Goal: Task Accomplishment & Management: Use online tool/utility

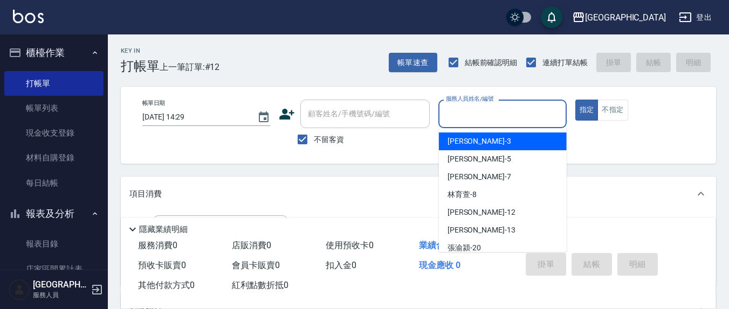
drag, startPoint x: 485, startPoint y: 109, endPoint x: 732, endPoint y: 300, distance: 312.7
click at [486, 110] on input "服務人員姓名/編號" at bounding box center [502, 114] width 118 height 19
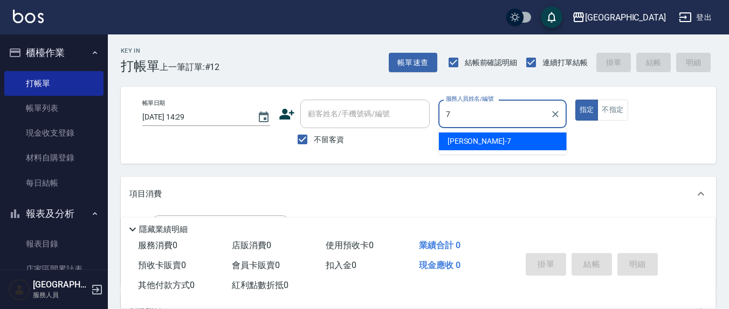
type input "7"
type button "true"
type input "[PERSON_NAME]7"
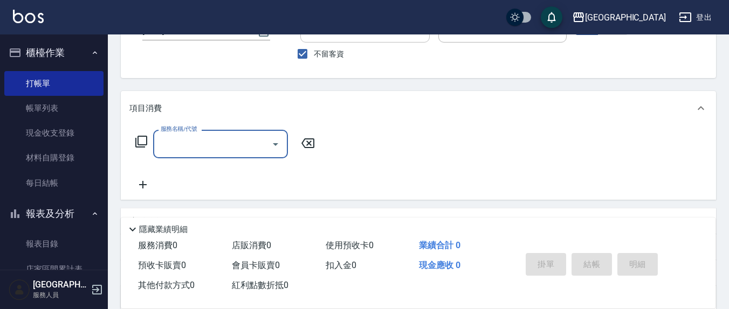
scroll to position [78, 0]
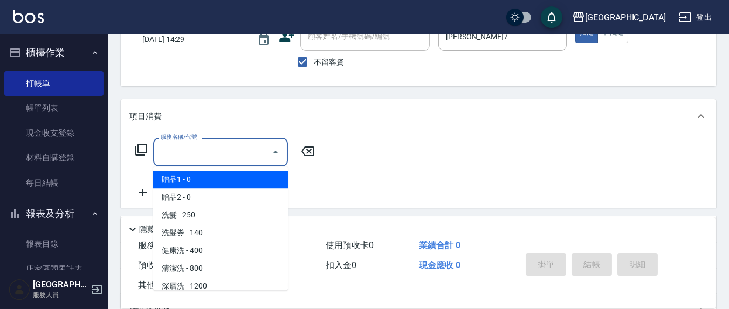
drag, startPoint x: 203, startPoint y: 147, endPoint x: 216, endPoint y: 162, distance: 20.2
click at [203, 149] on input "服務名稱/代號" at bounding box center [212, 152] width 109 height 19
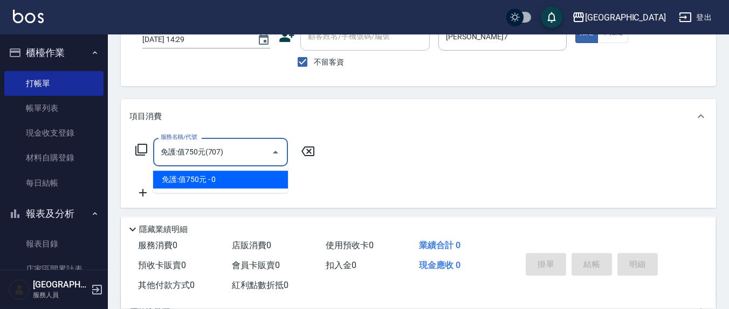
type input "免護:值750元(707)"
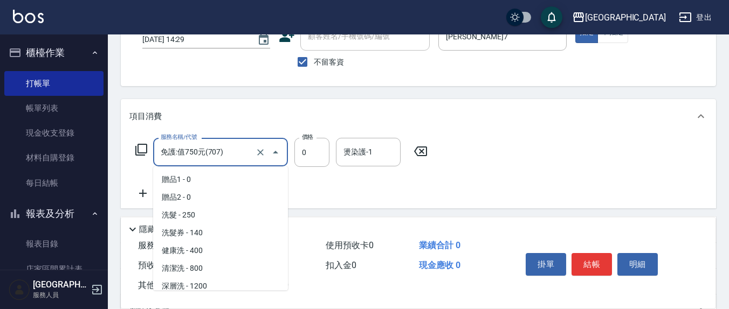
click at [222, 158] on input "免護:值750元(707)" at bounding box center [205, 152] width 95 height 19
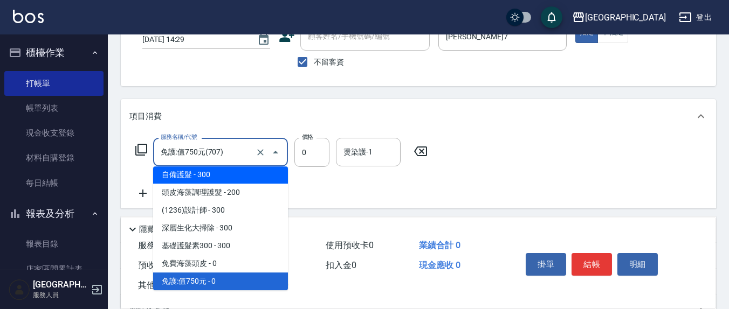
click at [232, 143] on input "免護:值750元(707)" at bounding box center [205, 152] width 95 height 19
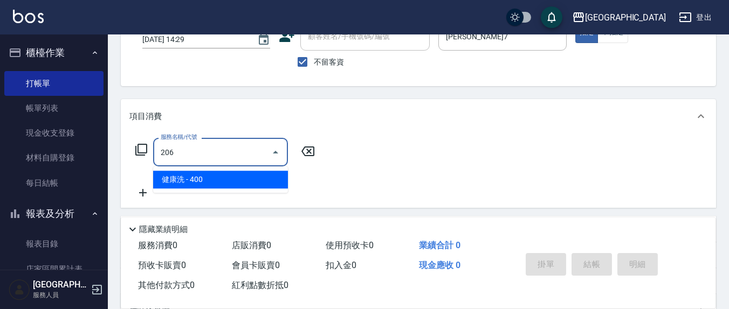
type input "健康洗(206)"
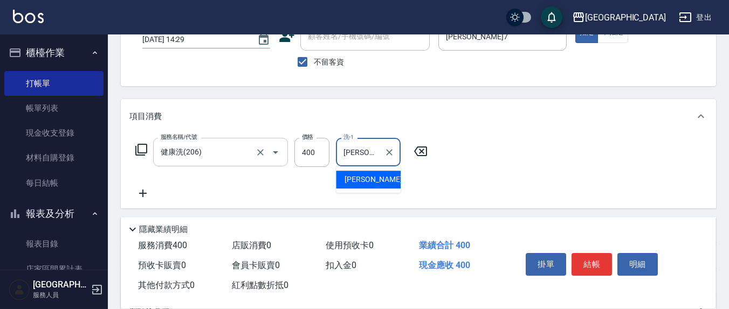
type input "[PERSON_NAME]-22"
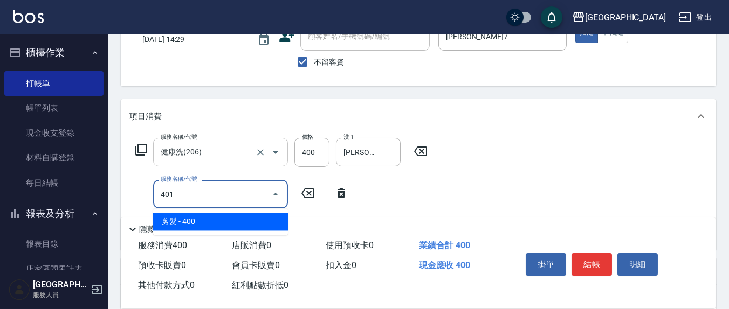
type input "剪髮(401)"
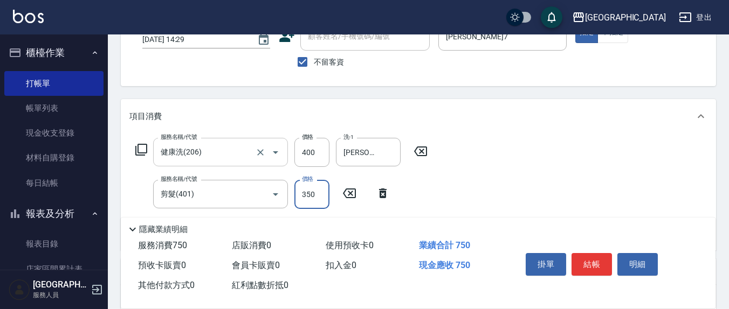
type input "350"
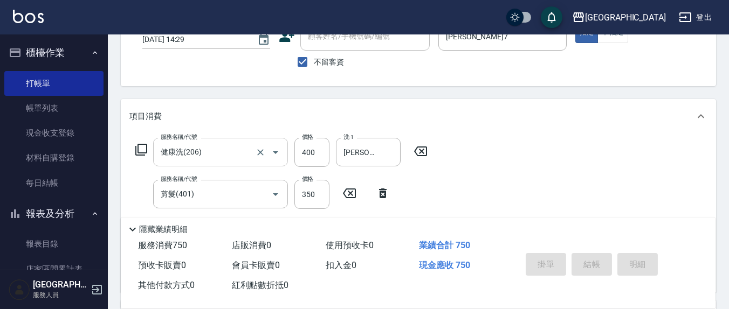
type input "[DATE] 16:49"
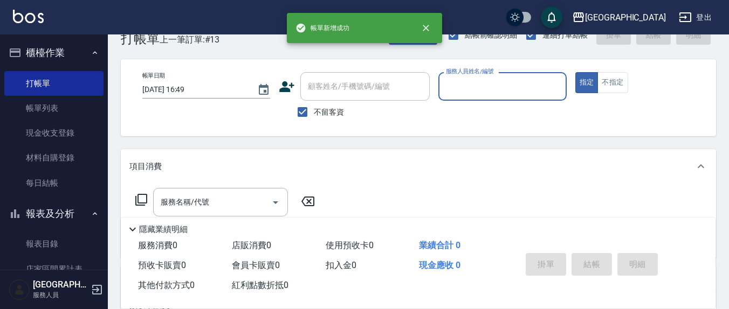
scroll to position [0, 0]
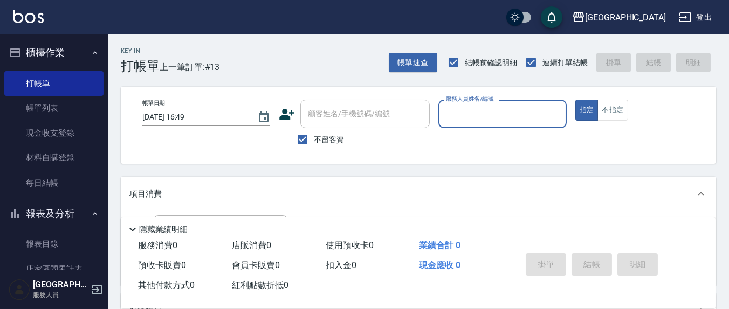
click at [483, 113] on input "服務人員姓名/編號" at bounding box center [502, 114] width 118 height 19
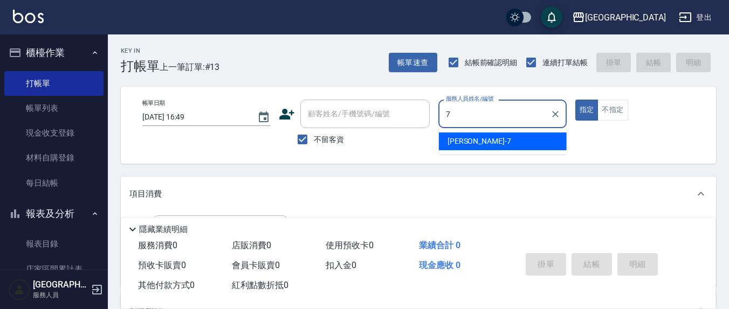
type input "[PERSON_NAME]7"
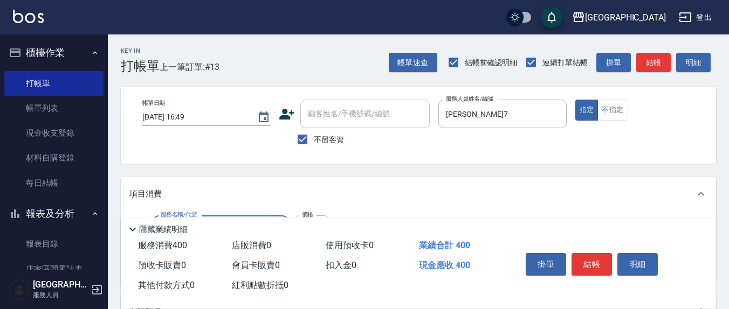
type input "健康洗(206)"
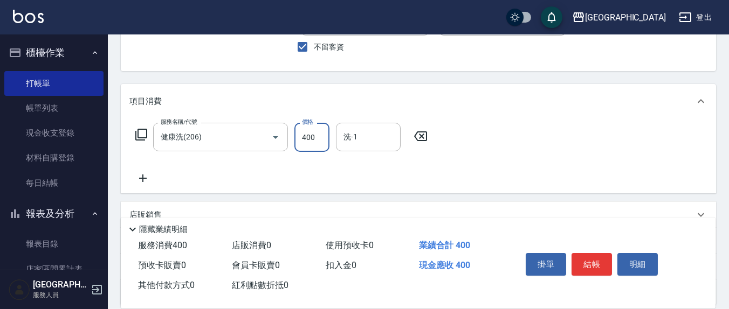
scroll to position [112, 0]
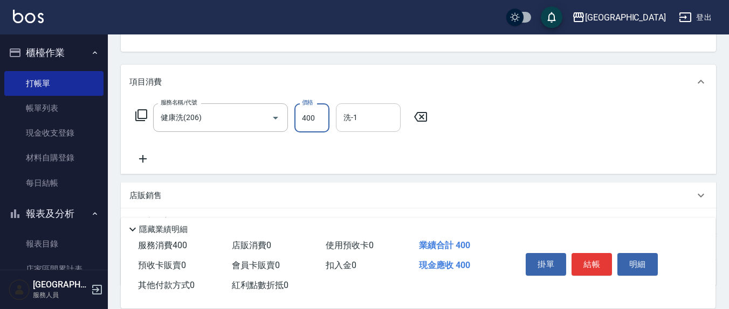
click at [361, 120] on input "洗-1" at bounding box center [368, 117] width 55 height 19
type input "[PERSON_NAME]-21"
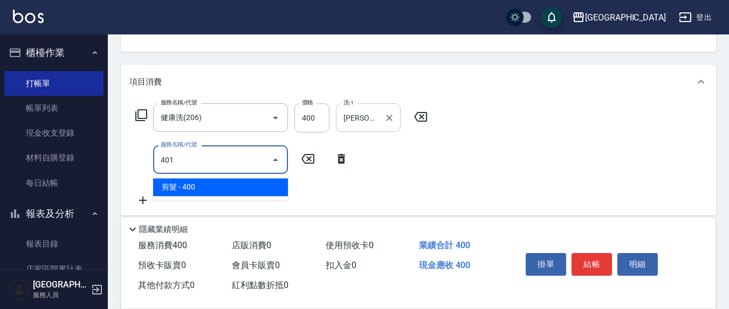
type input "剪髮(401)"
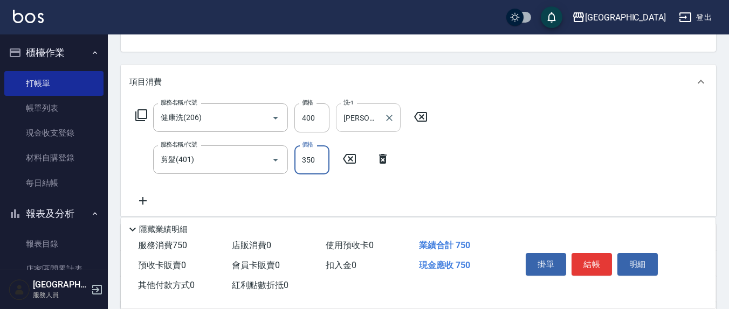
type input "350"
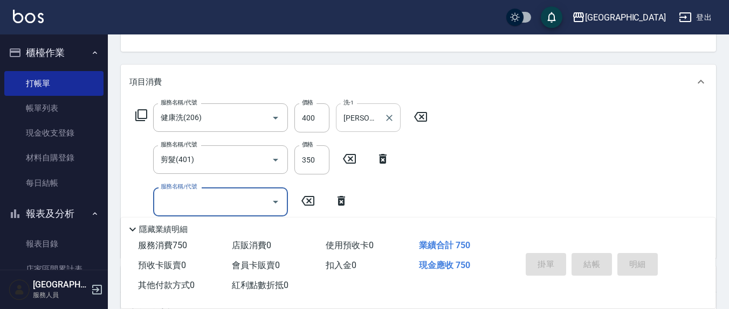
type input "[DATE] 16:50"
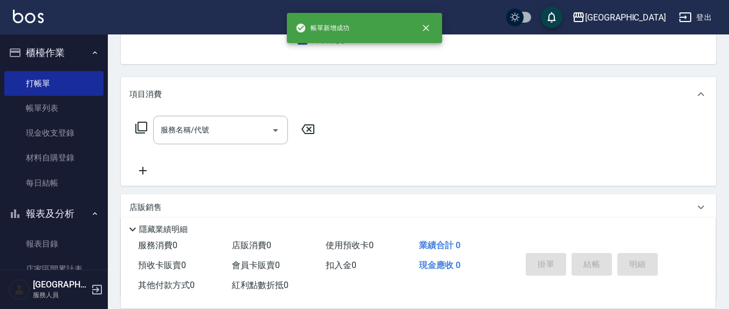
scroll to position [0, 0]
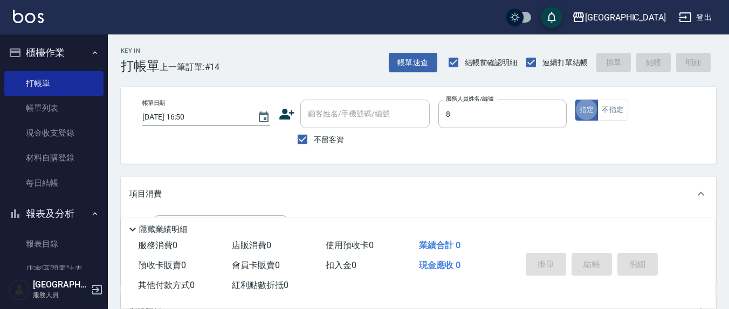
type input "[PERSON_NAME]-8"
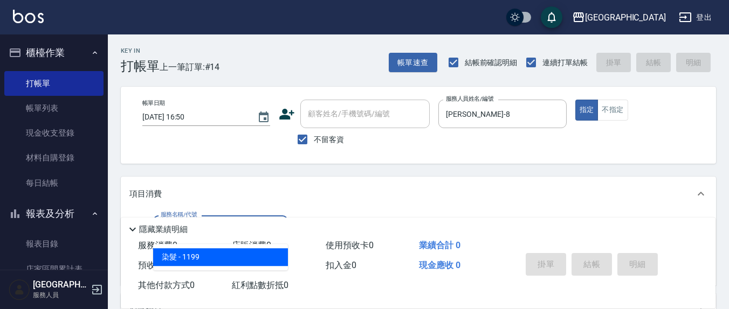
type input "染髮(501)"
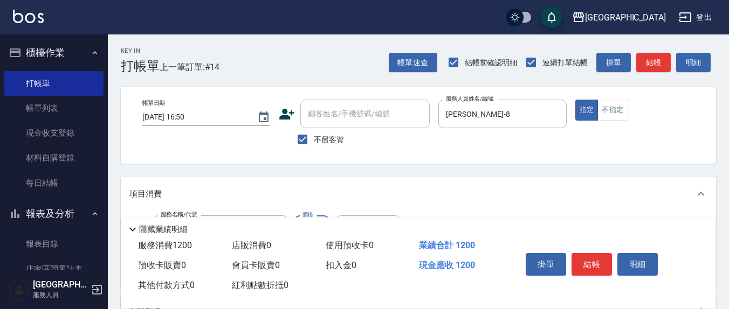
type input "1200"
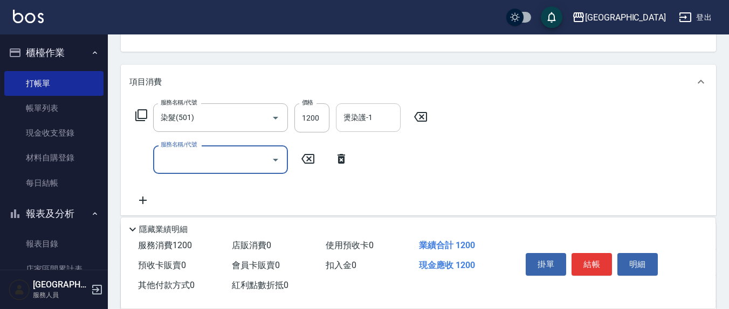
click at [365, 120] on input "燙染護-1" at bounding box center [368, 117] width 55 height 19
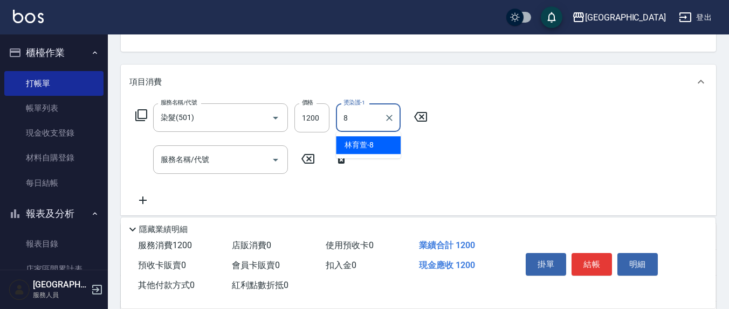
type input "[PERSON_NAME]-8"
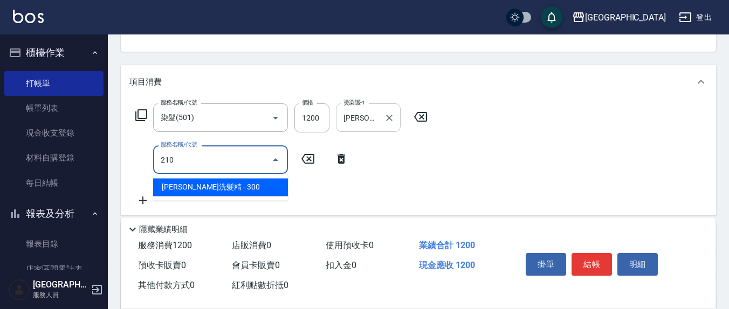
type input "[PERSON_NAME]洗髮精(210)"
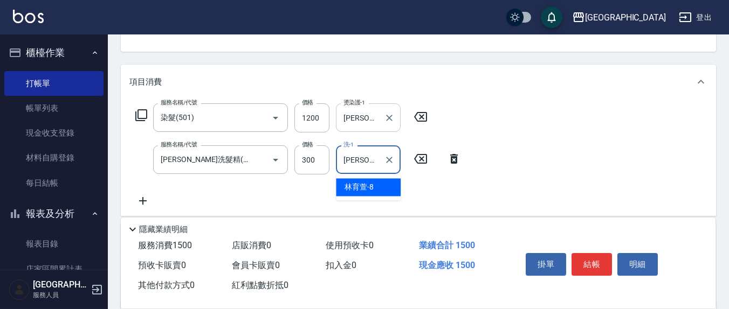
type input "[PERSON_NAME]-8"
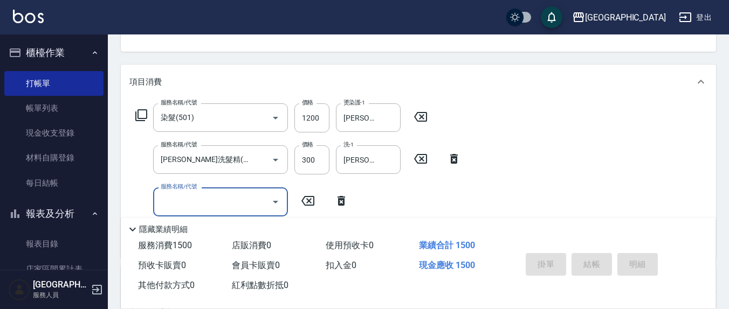
type input "[DATE] 16:52"
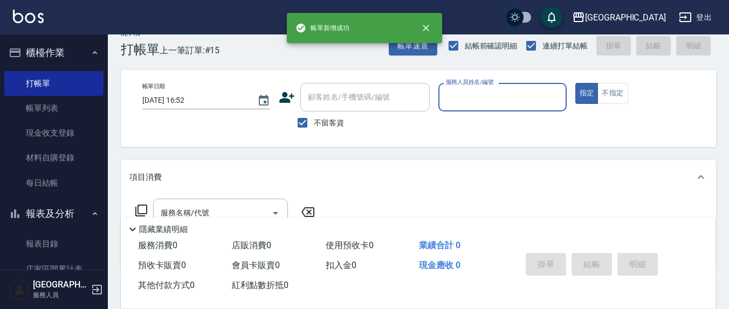
scroll to position [0, 0]
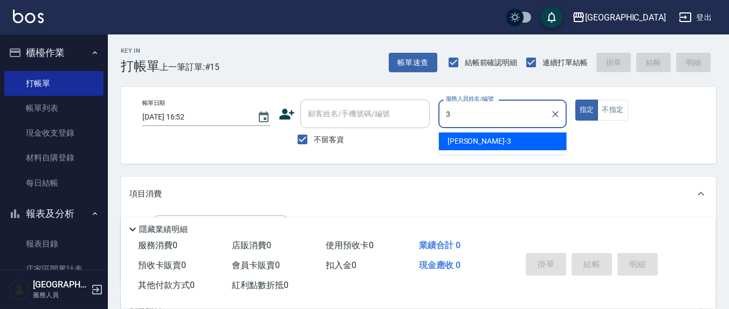
type input "[PERSON_NAME]-3"
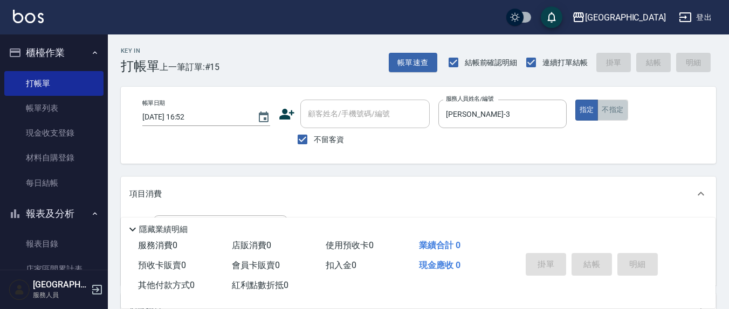
click at [609, 109] on button "不指定" at bounding box center [612, 110] width 30 height 21
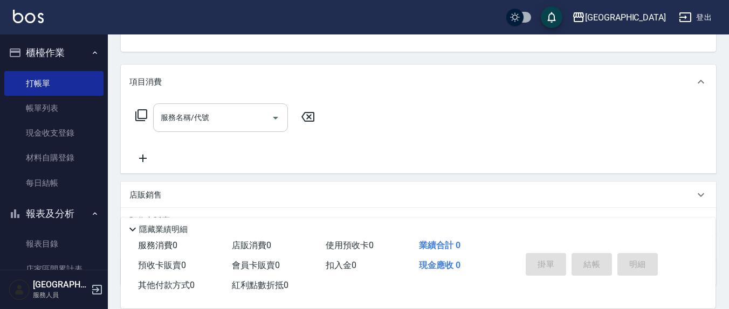
click at [254, 113] on input "服務名稱/代號" at bounding box center [212, 117] width 109 height 19
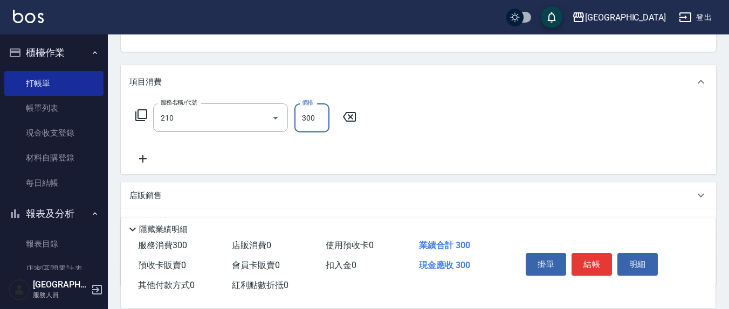
type input "[PERSON_NAME]洗髮精(210)"
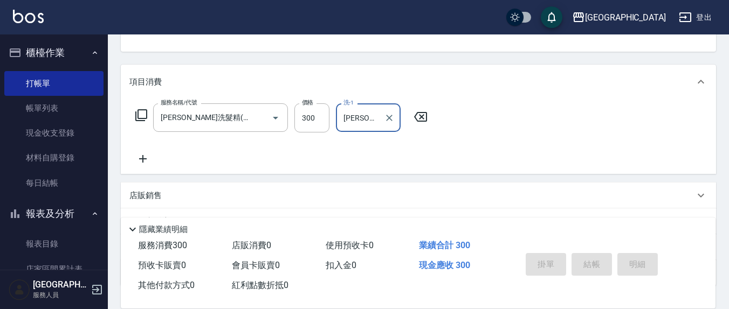
type input "[PERSON_NAME]-21"
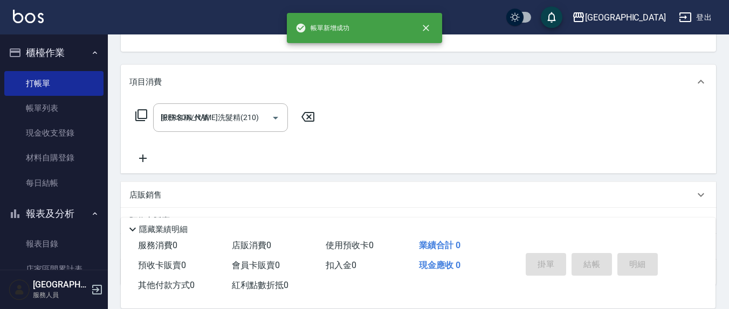
type input "[DATE] 16:54"
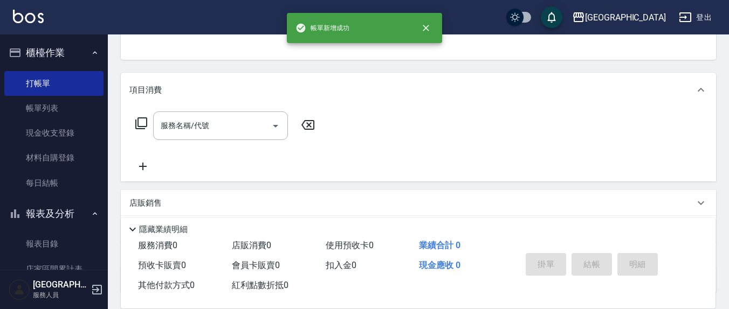
scroll to position [0, 0]
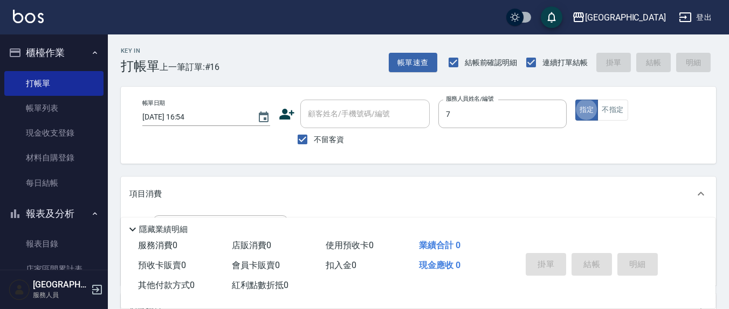
type input "[PERSON_NAME]7"
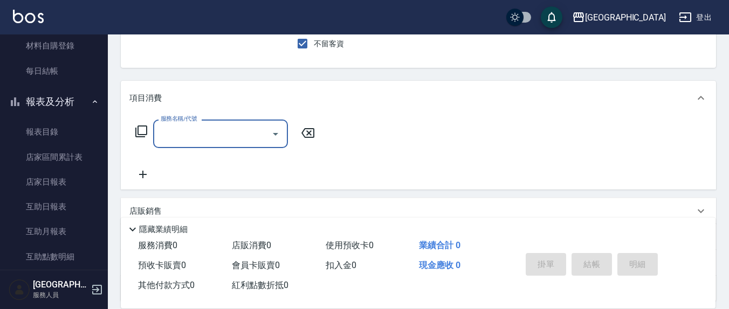
scroll to position [112, 0]
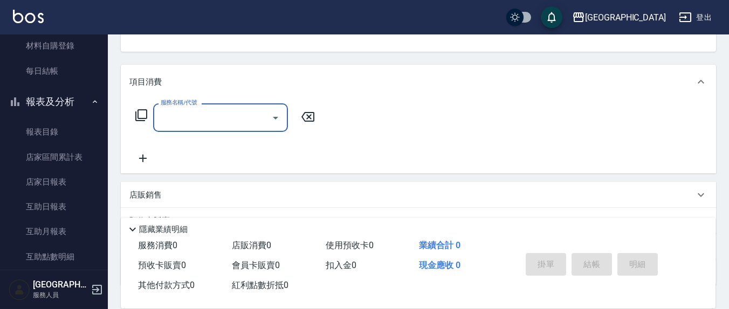
click at [231, 106] on div "服務名稱/代號" at bounding box center [220, 117] width 135 height 29
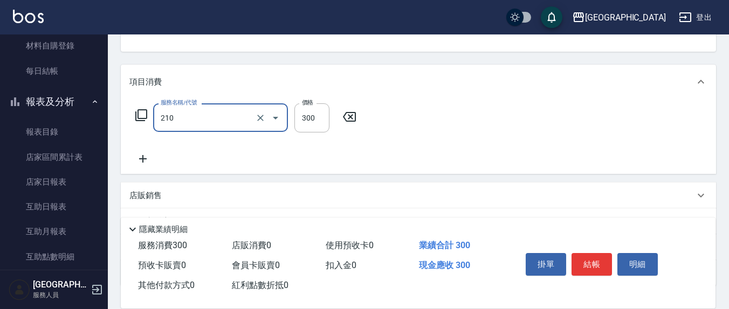
type input "[PERSON_NAME]洗髮精(210)"
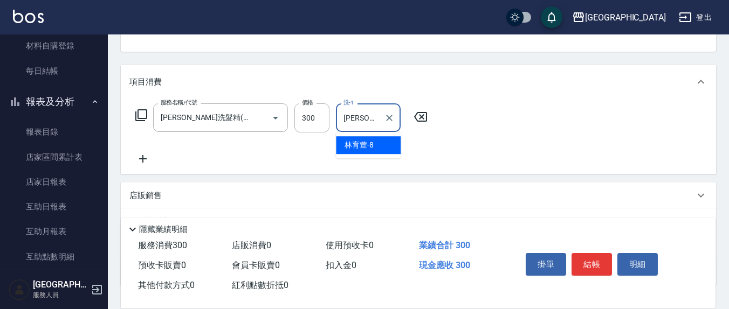
type input "[PERSON_NAME]-8"
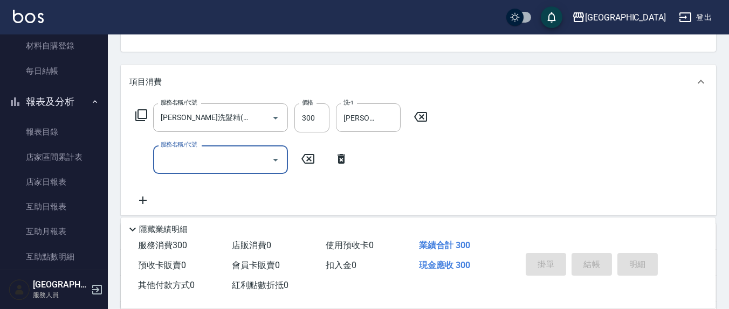
type input "[DATE] 16:55"
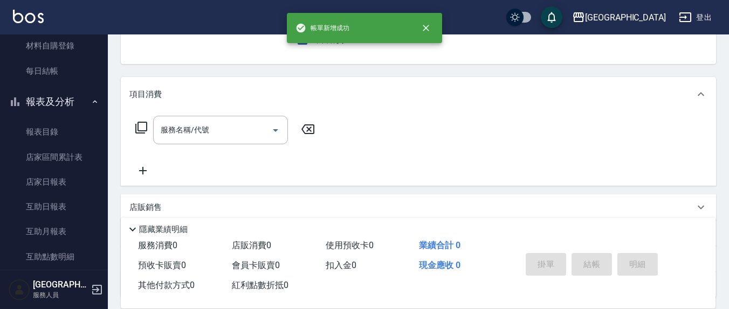
scroll to position [0, 0]
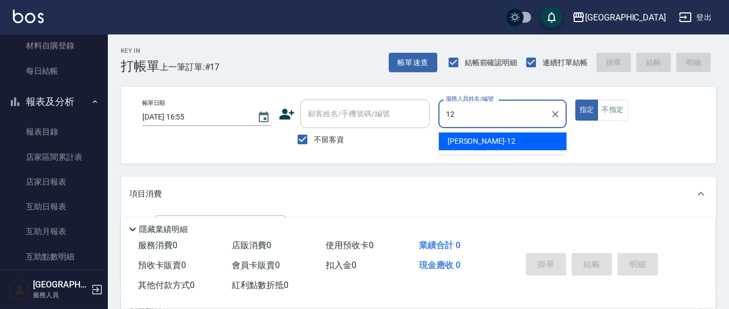
type input "[PERSON_NAME]-12"
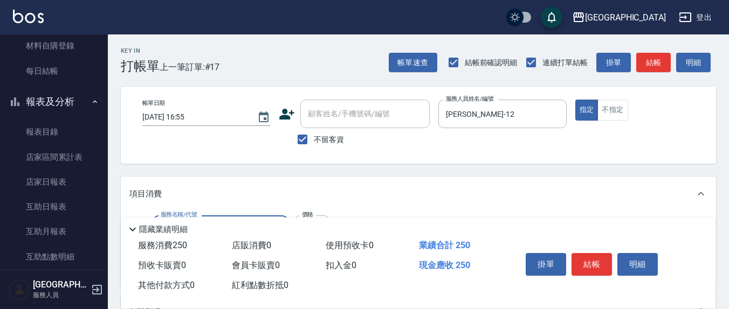
type input "洗髮(201)"
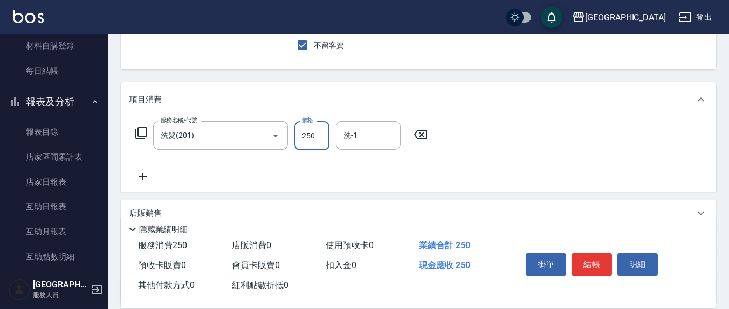
scroll to position [112, 0]
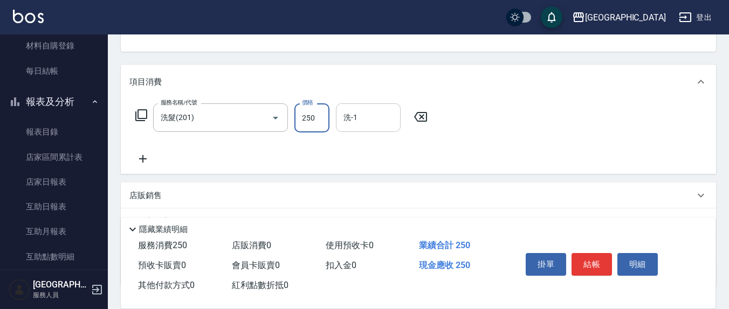
click at [352, 117] on div "洗-1 洗-1" at bounding box center [368, 117] width 65 height 29
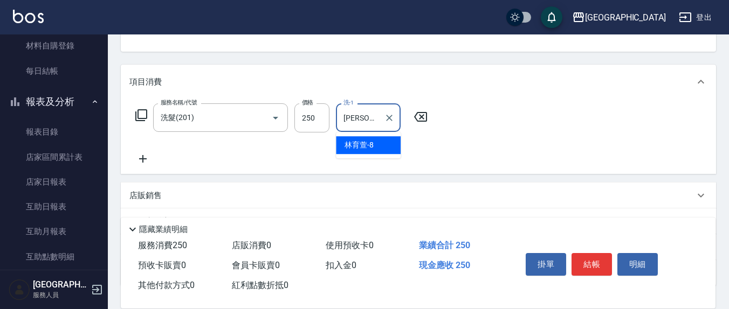
type input "[PERSON_NAME]-8"
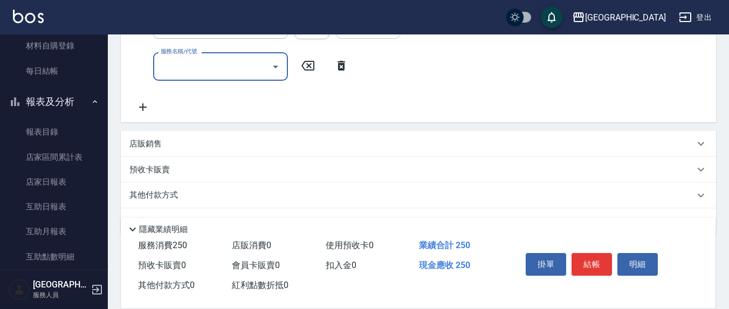
scroll to position [224, 0]
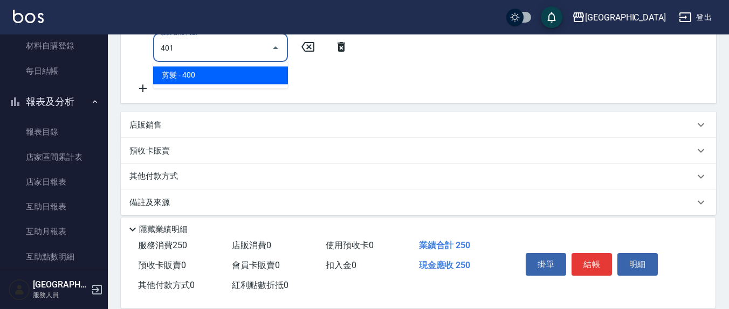
type input "剪髮(401)"
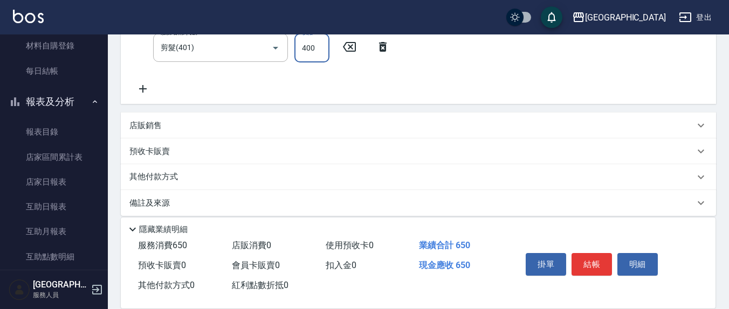
scroll to position [215, 0]
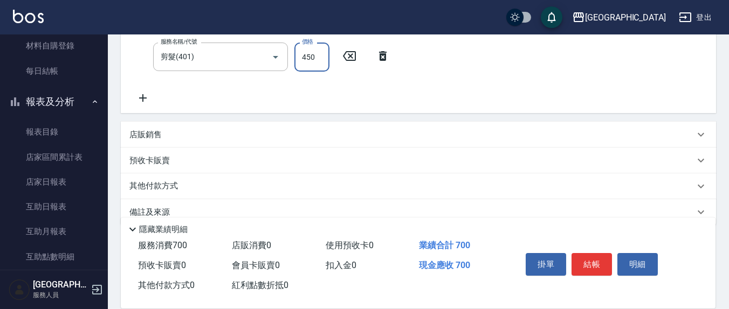
type input "450"
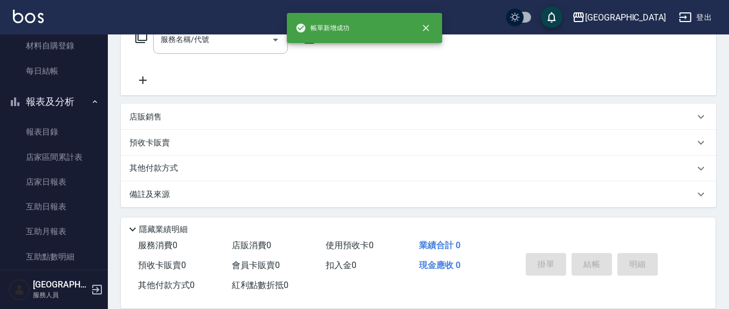
scroll to position [0, 0]
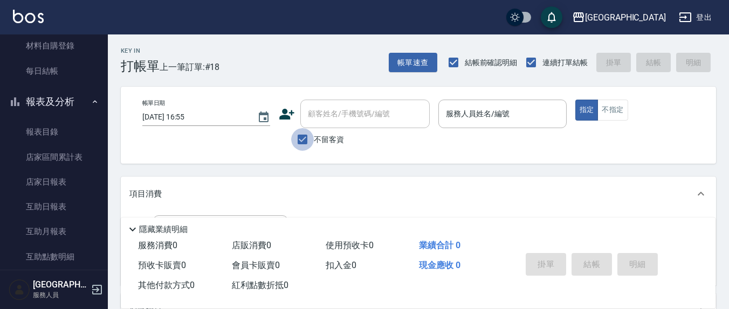
click at [296, 141] on input "不留客資" at bounding box center [302, 139] width 23 height 23
checkbox input "false"
click at [327, 122] on input "顧客姓名/手機號碼/編號" at bounding box center [356, 114] width 103 height 19
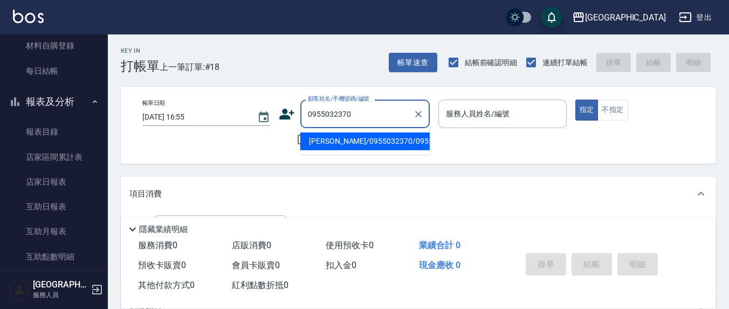
type input "[PERSON_NAME]/0955032370/0955032370"
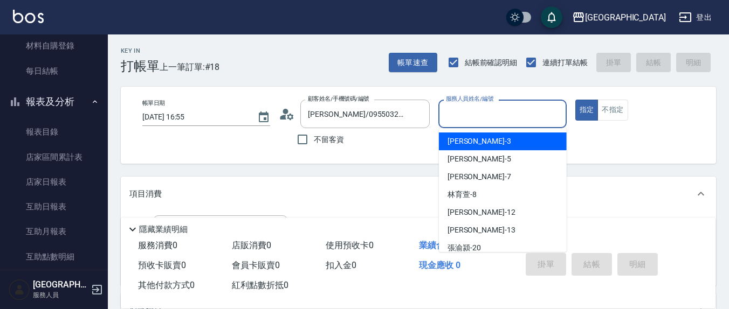
click at [463, 117] on input "服務人員姓名/編號" at bounding box center [502, 114] width 118 height 19
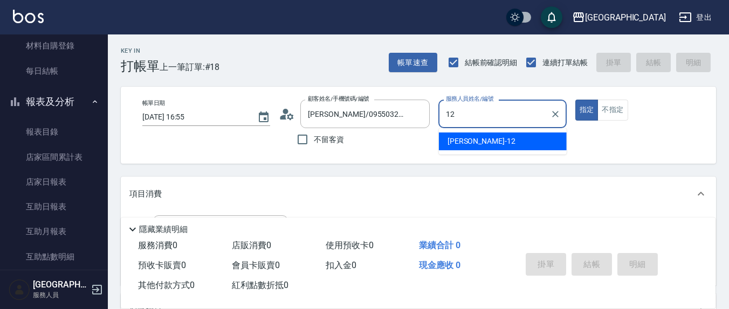
type input "[PERSON_NAME]-12"
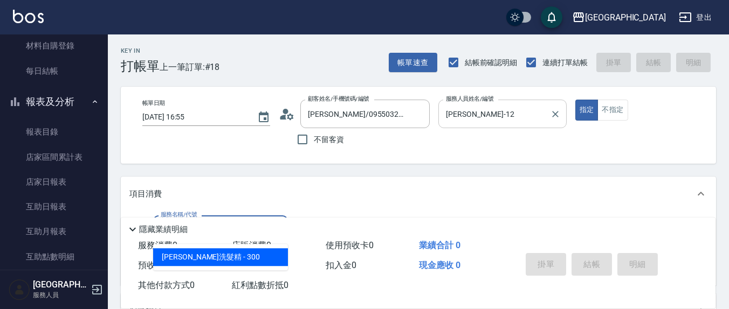
type input "[PERSON_NAME]洗髮精(210)"
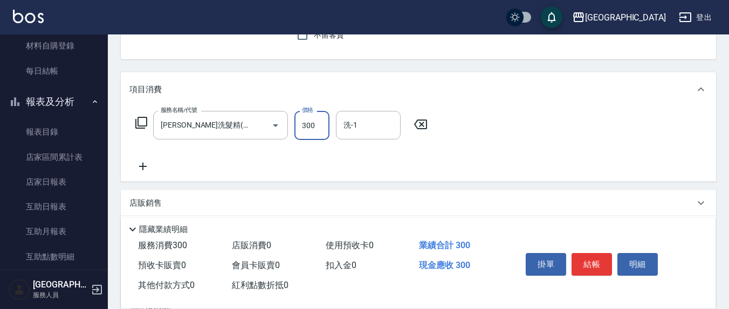
scroll to position [112, 0]
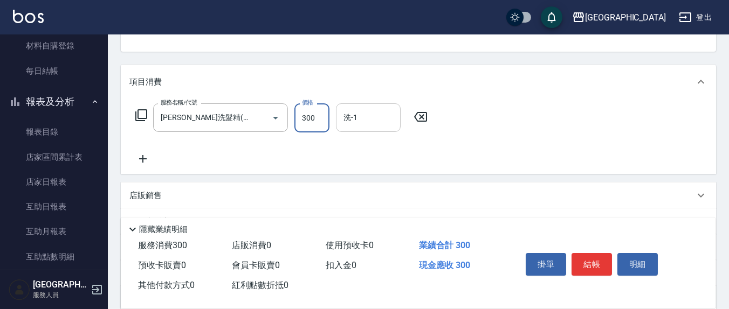
click at [385, 129] on div "洗-1" at bounding box center [368, 117] width 65 height 29
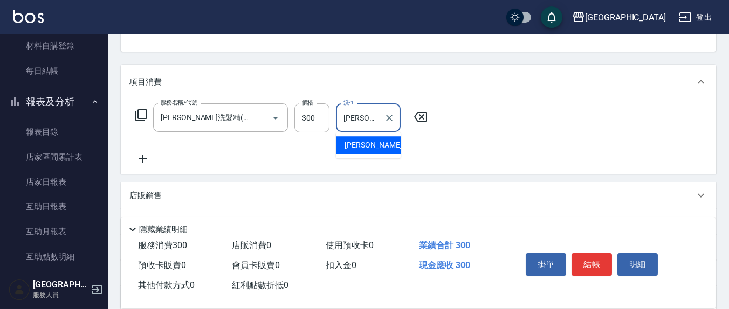
type input "[PERSON_NAME]-3"
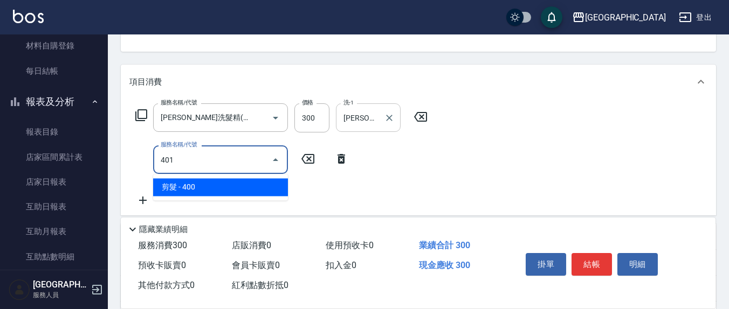
type input "剪髮(401)"
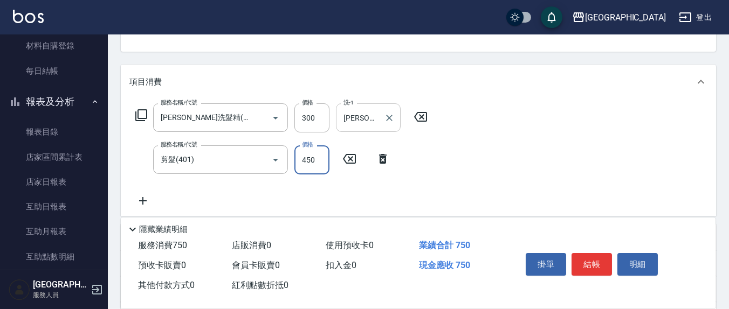
type input "450"
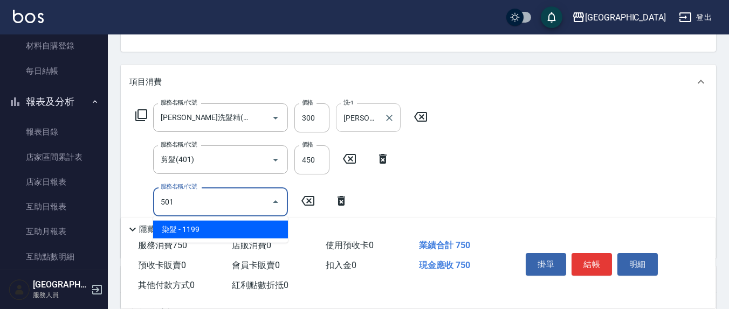
type input "染髮(501)"
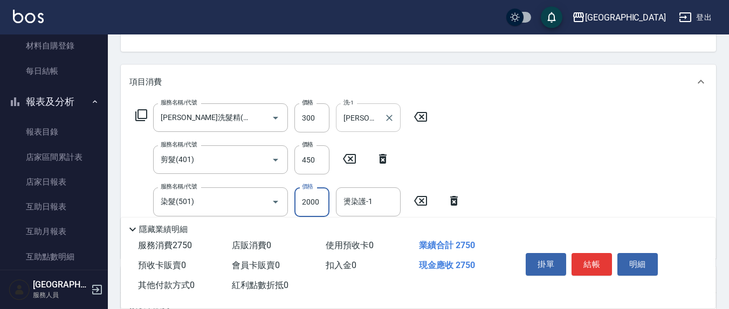
type input "2000"
type input "[PERSON_NAME]-3"
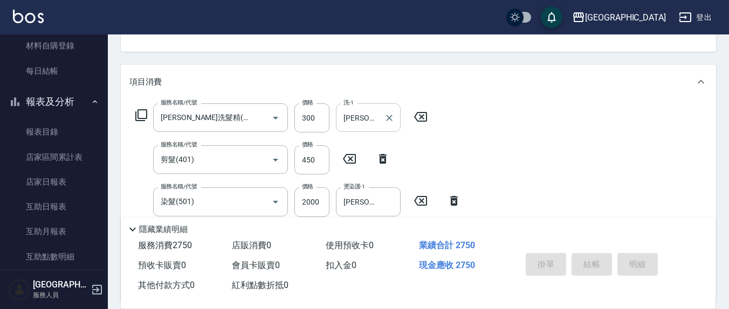
type input "[DATE] 16:56"
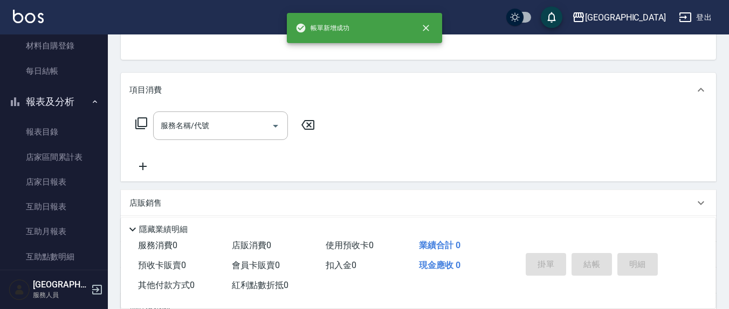
scroll to position [0, 0]
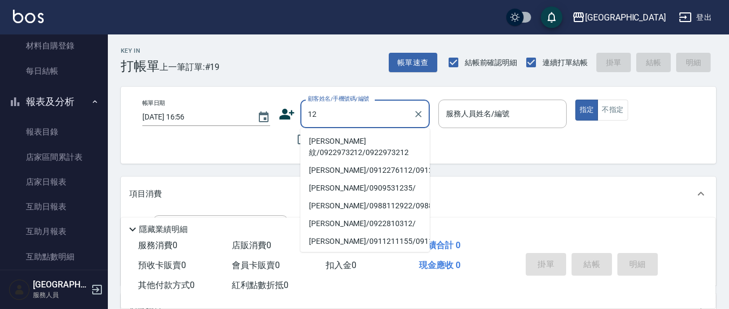
type input "12"
click at [499, 174] on div "Key In 打帳單 上一筆訂單:#19 帳單速查 結帳前確認明細 連續打單結帳 掛單 結帳 明細 帳單日期 [DATE] 16:56 顧客姓名/手機號碼/編…" at bounding box center [418, 279] width 621 height 491
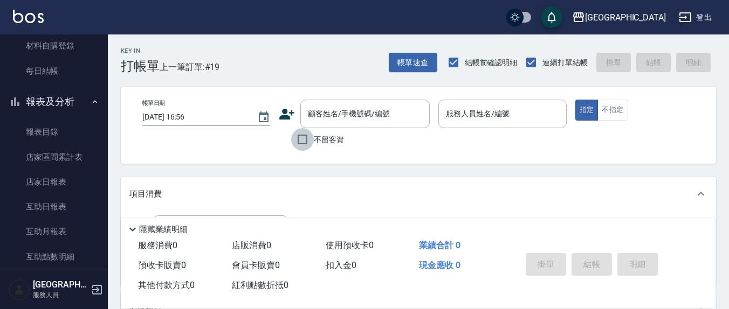
click at [297, 135] on input "不留客資" at bounding box center [302, 139] width 23 height 23
checkbox input "true"
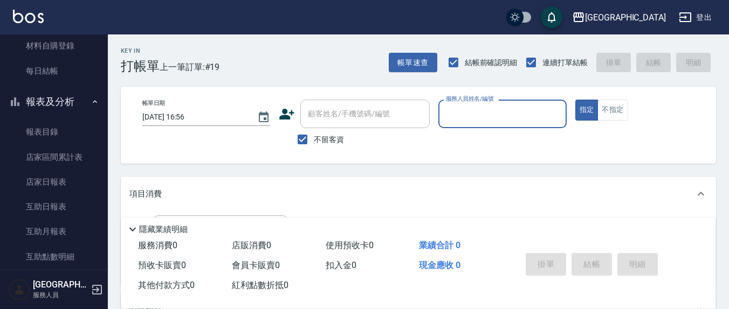
click at [503, 113] on input "服務人員姓名/編號" at bounding box center [502, 114] width 118 height 19
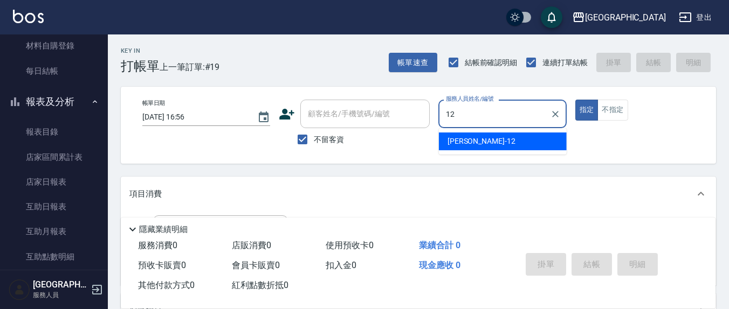
type input "[PERSON_NAME]-12"
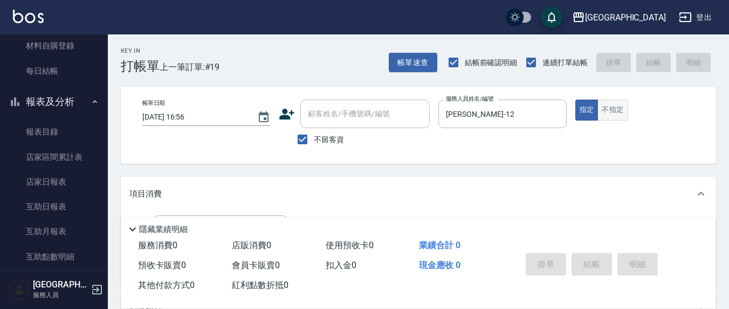
click at [618, 109] on button "不指定" at bounding box center [612, 110] width 30 height 21
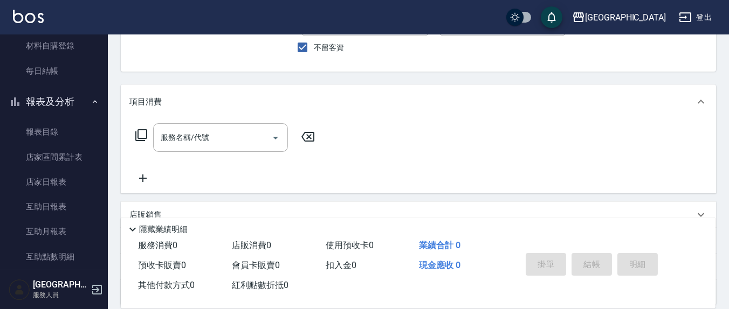
scroll to position [112, 0]
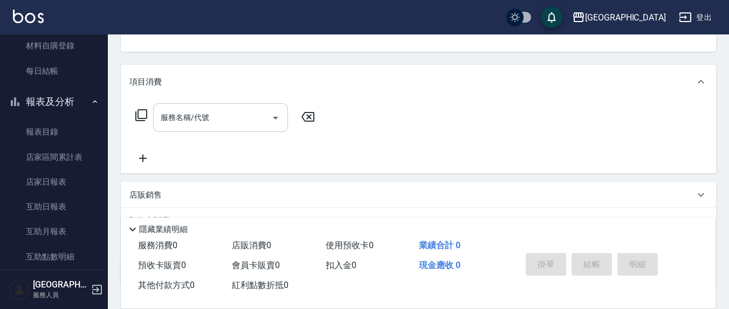
click at [208, 130] on div "服務名稱/代號 服務名稱/代號" at bounding box center [225, 133] width 192 height 61
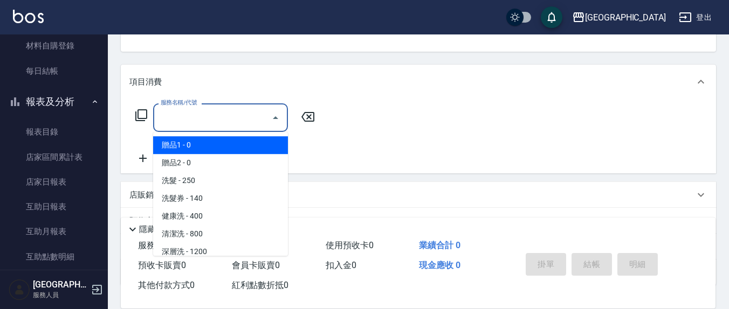
click at [211, 120] on input "服務名稱/代號" at bounding box center [212, 117] width 109 height 19
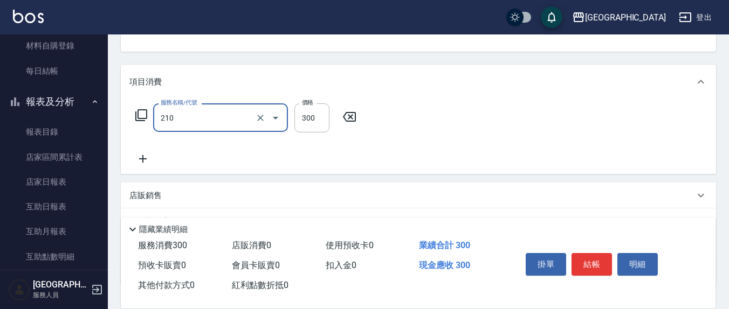
type input "[PERSON_NAME]洗髮精(210)"
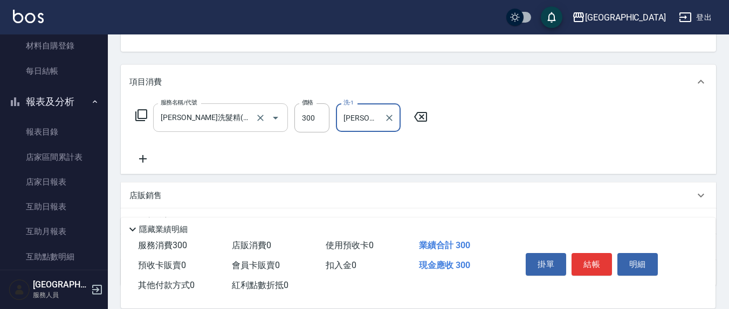
type input "[PERSON_NAME]-3"
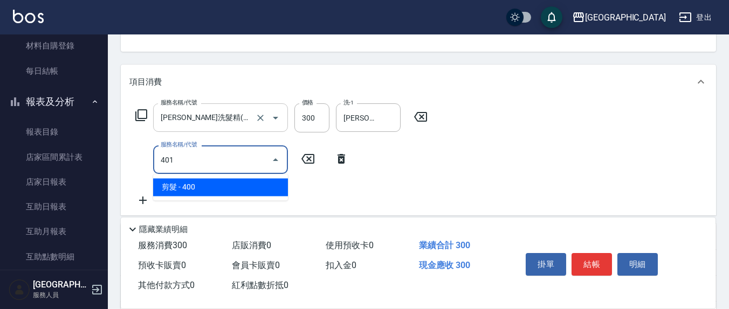
type input "剪髮(401)"
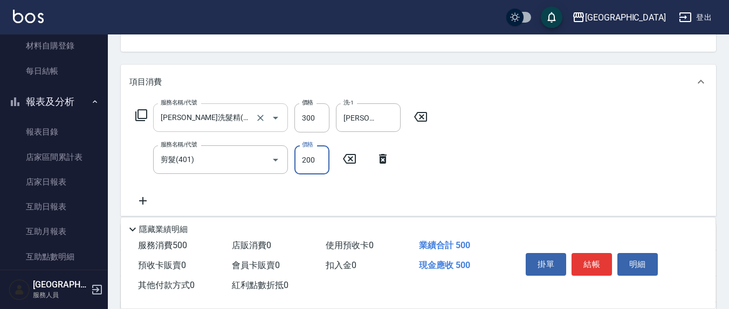
type input "200"
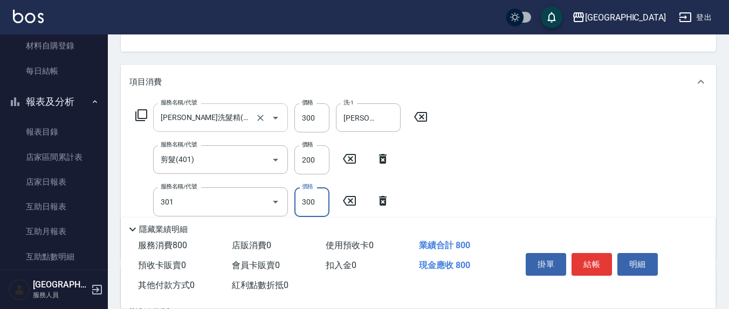
type input "補燙599以下(301)"
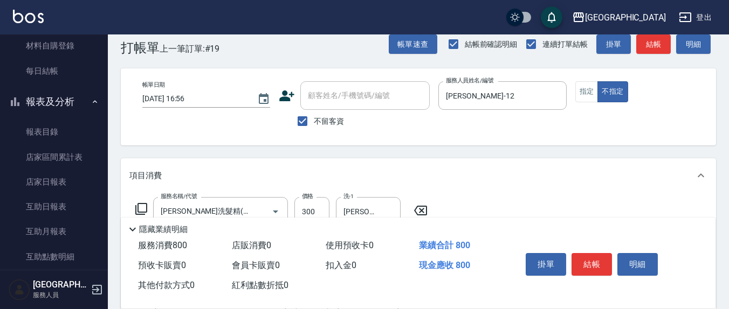
scroll to position [0, 0]
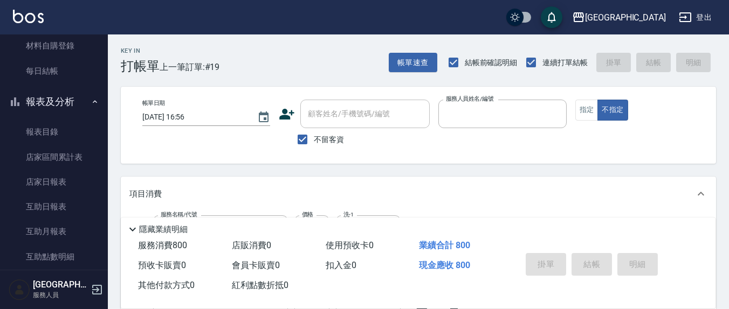
click at [597, 100] on button "不指定" at bounding box center [612, 110] width 30 height 21
type button "false"
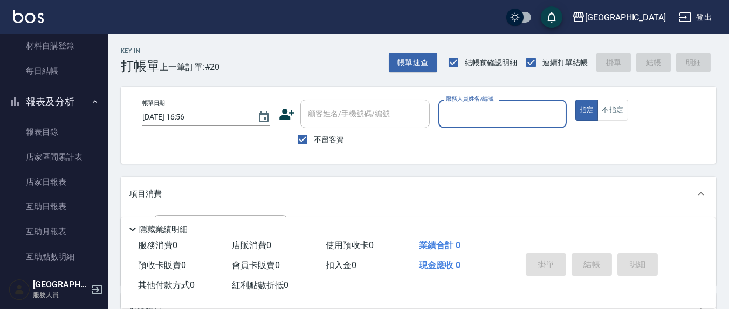
drag, startPoint x: 495, startPoint y: 115, endPoint x: 486, endPoint y: 113, distance: 9.9
click at [495, 114] on input "服務人員姓名/編號" at bounding box center [502, 114] width 118 height 19
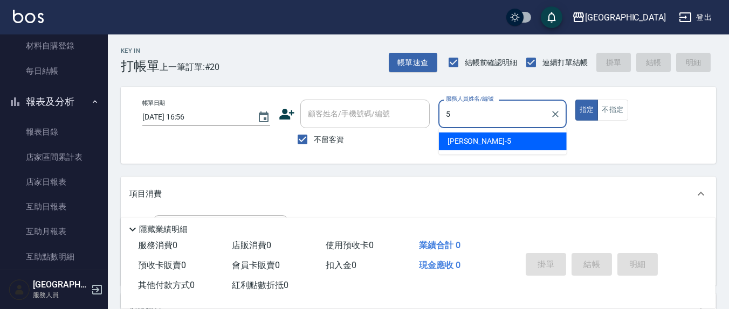
type input "[PERSON_NAME]5"
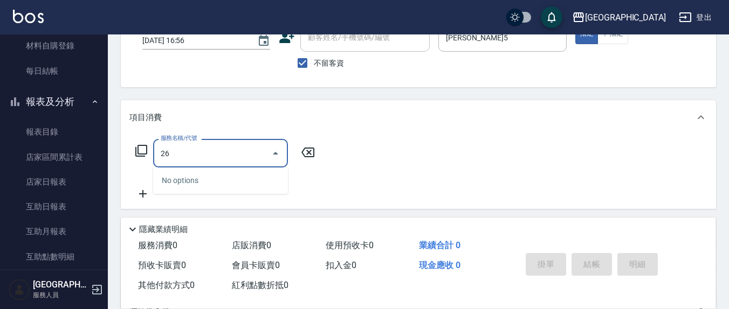
scroll to position [112, 0]
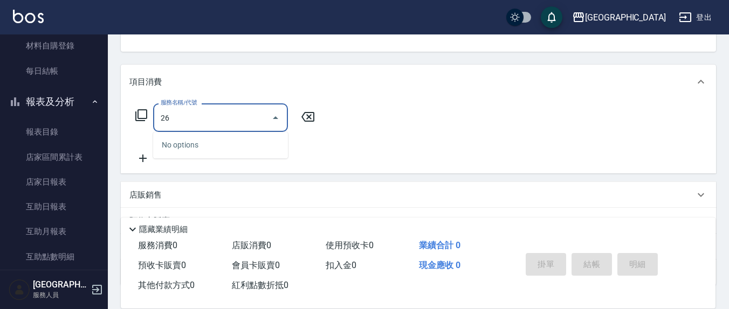
click at [189, 107] on div "26 服務名稱/代號" at bounding box center [220, 117] width 135 height 29
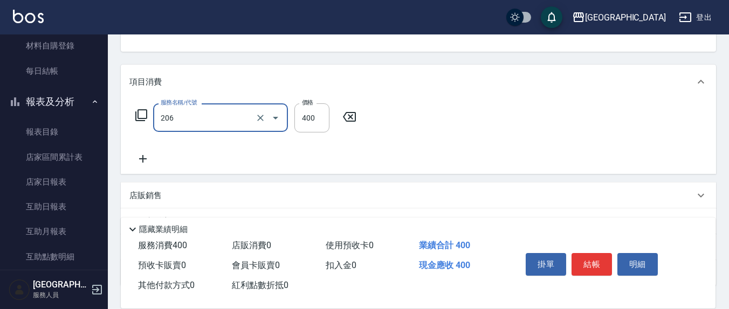
type input "健康洗(206)"
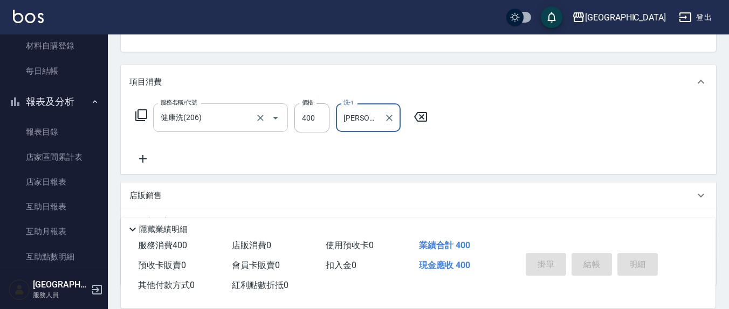
type input "[PERSON_NAME]-21"
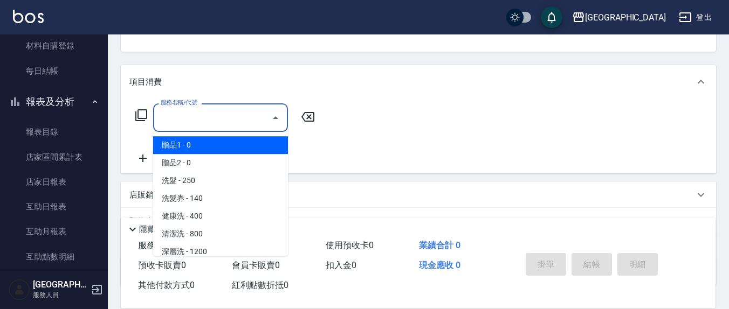
click at [219, 123] on input "服務名稱/代號" at bounding box center [212, 117] width 109 height 19
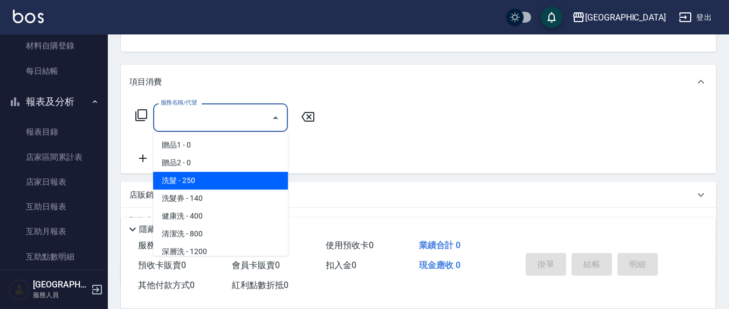
type input "5"
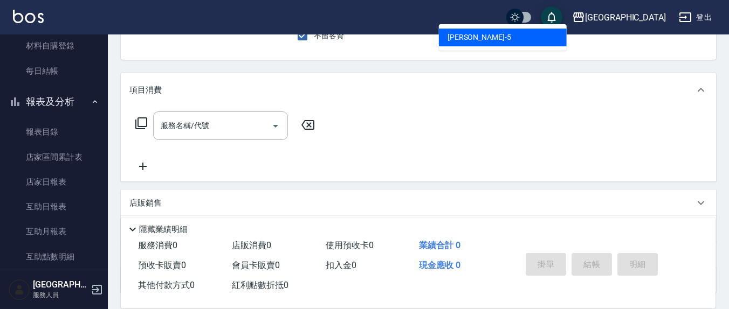
type input "[PERSON_NAME]5"
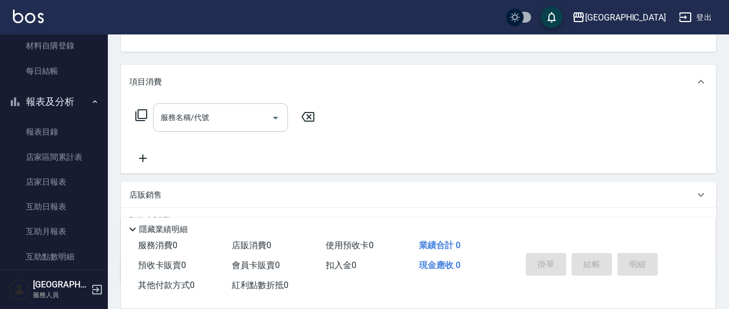
click at [224, 120] on input "服務名稱/代號" at bounding box center [212, 117] width 109 height 19
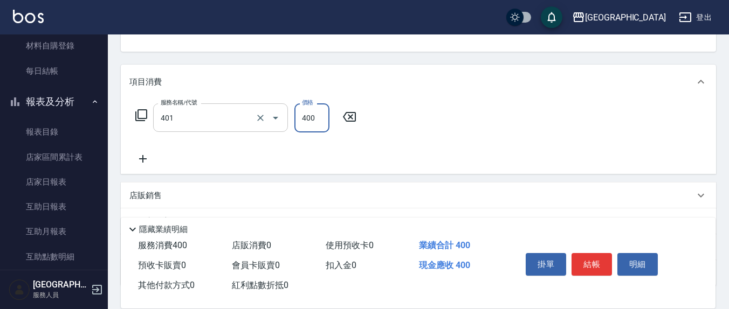
type input "剪髮(401)"
type input "100"
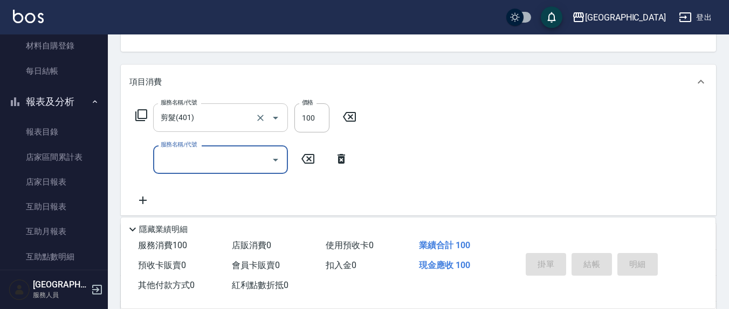
type input "[DATE] 16:57"
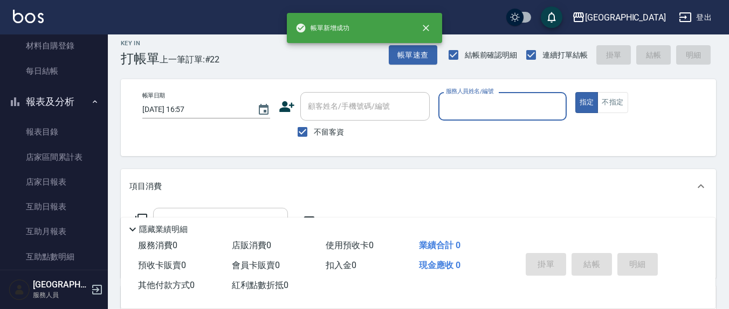
scroll to position [0, 0]
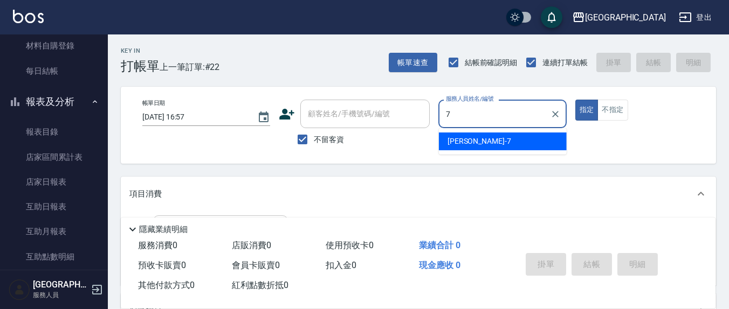
type input "[PERSON_NAME]7"
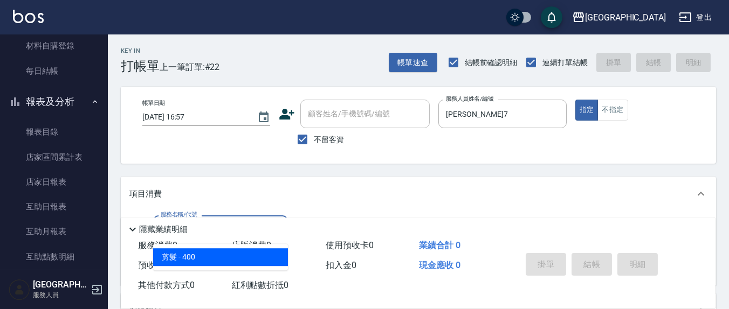
type input "剪髮(401)"
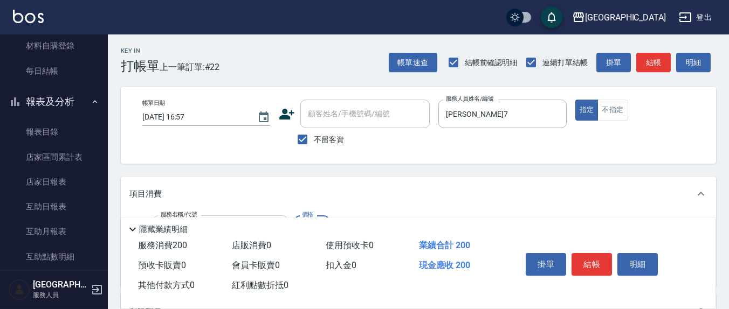
type input "200"
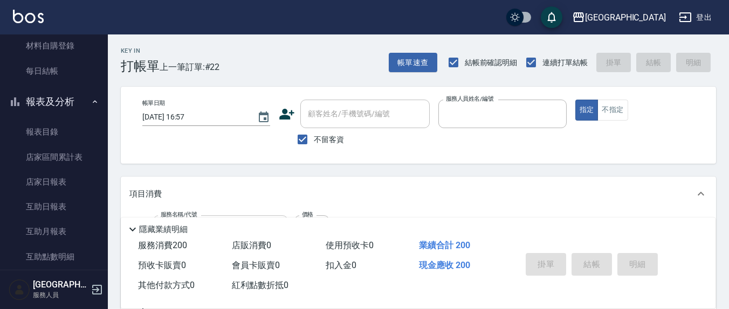
click at [575, 100] on button "指定" at bounding box center [586, 110] width 23 height 21
click at [303, 136] on input "不留客資" at bounding box center [302, 139] width 23 height 23
checkbox input "false"
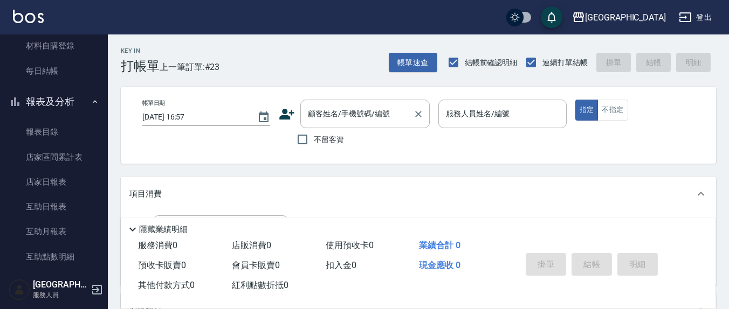
click at [321, 116] on div "顧客姓名/手機號碼/編號 顧客姓名/手機號碼/編號" at bounding box center [364, 114] width 129 height 29
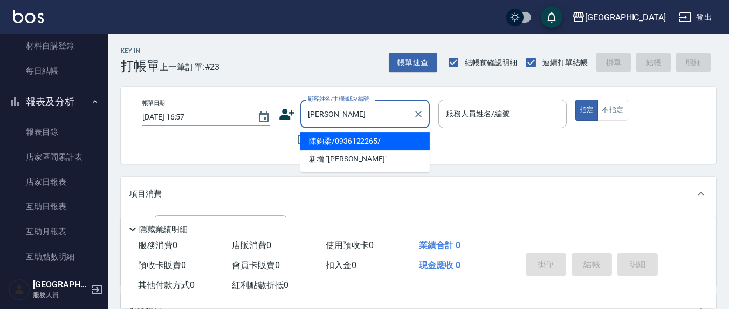
click at [336, 142] on li "陳鈞柔/0936122265/" at bounding box center [364, 142] width 129 height 18
type input "陳鈞柔/0936122265/"
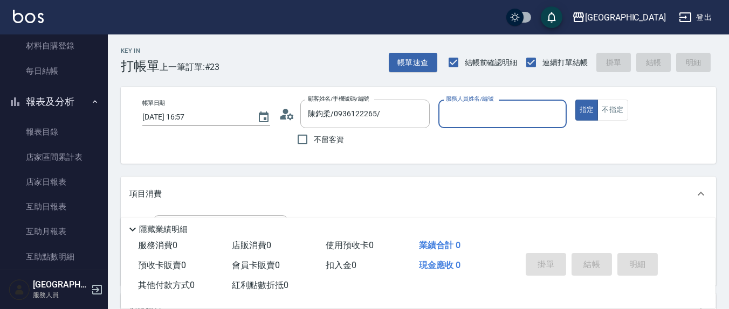
click at [482, 119] on input "服務人員姓名/編號" at bounding box center [502, 114] width 118 height 19
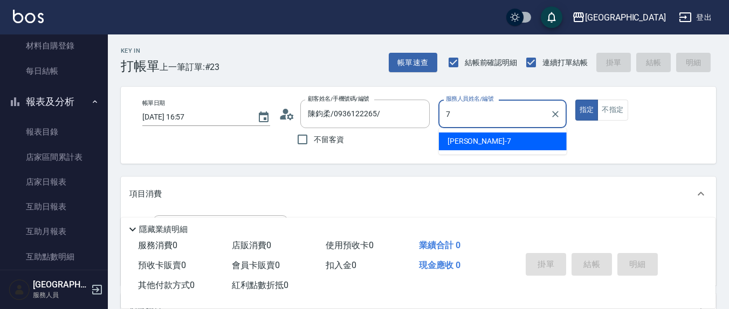
type input "[PERSON_NAME]7"
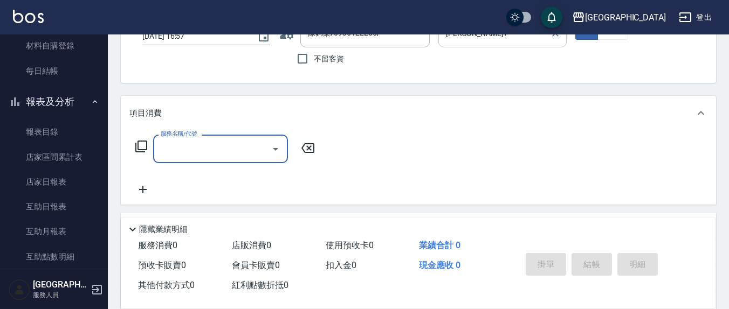
scroll to position [112, 0]
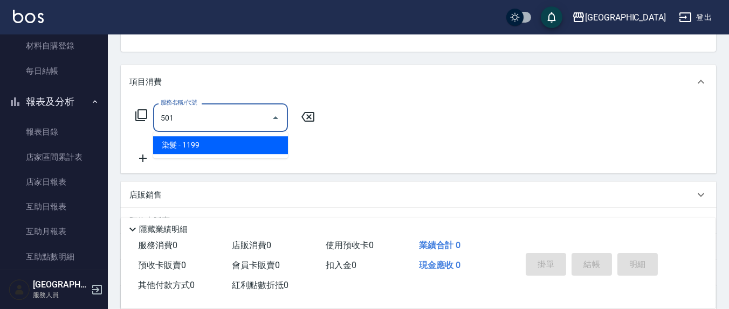
type input "染髮(501)"
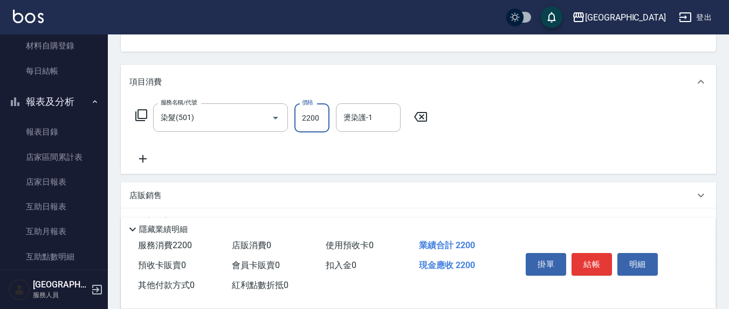
type input "2200"
type input "[PERSON_NAME]-22"
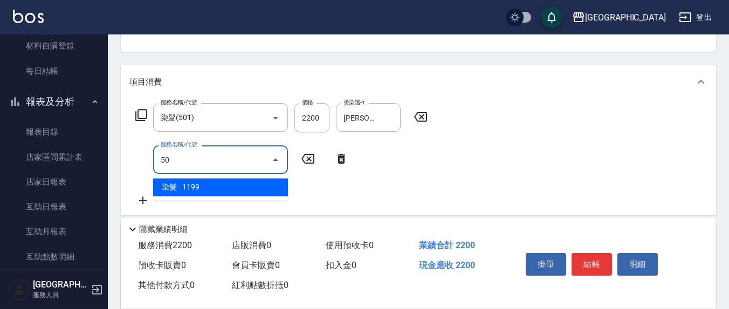
type input "5"
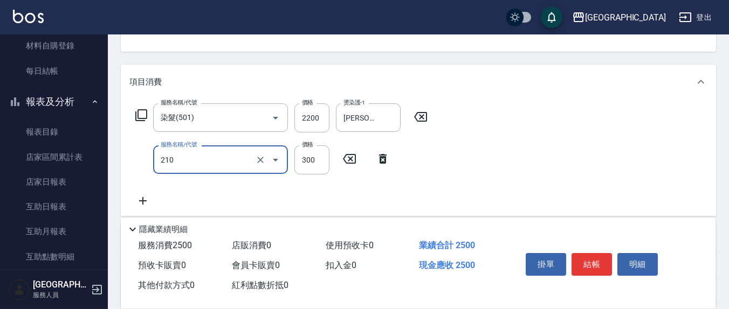
type input "[PERSON_NAME]洗髮精(210)"
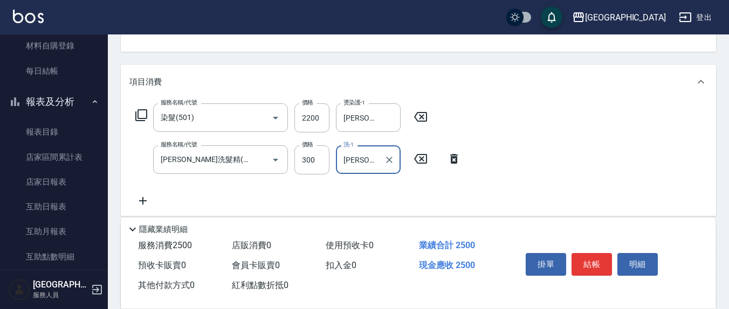
type input "[PERSON_NAME]-22"
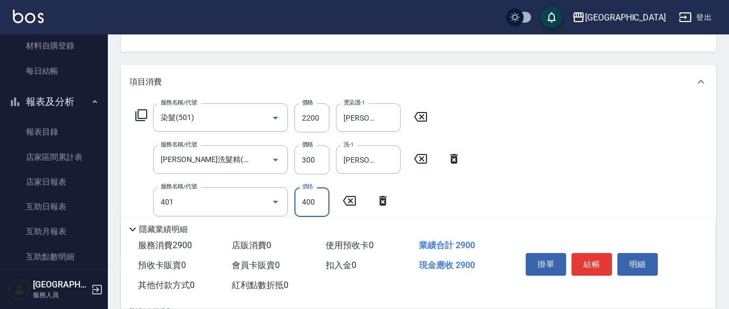
type input "剪髮(401)"
click at [314, 200] on input "200" at bounding box center [311, 202] width 35 height 29
type input "300"
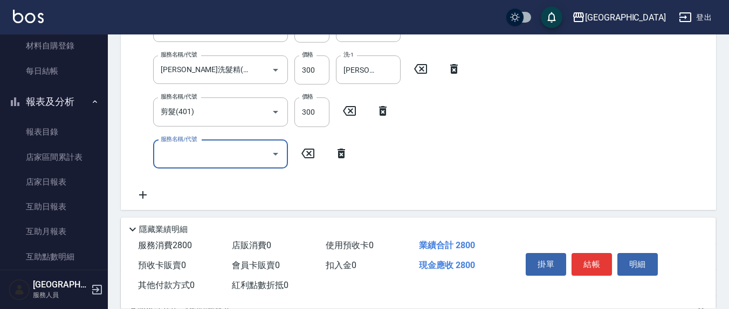
scroll to position [224, 0]
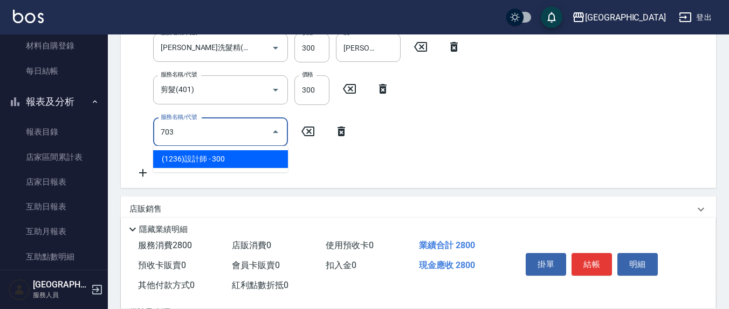
type input "(1236)設計師(703)"
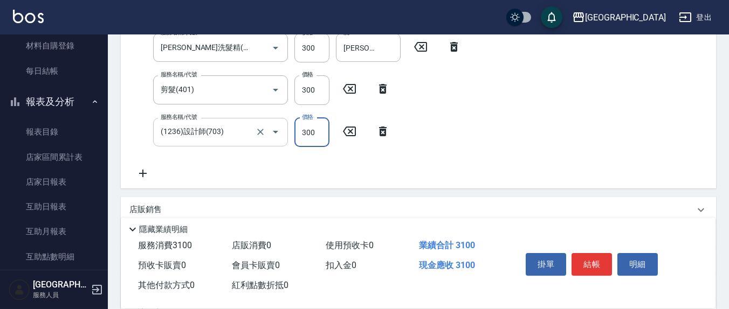
scroll to position [215, 0]
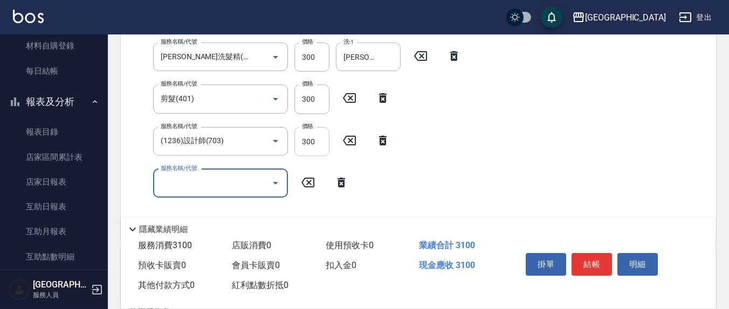
click at [310, 137] on input "300" at bounding box center [311, 141] width 35 height 29
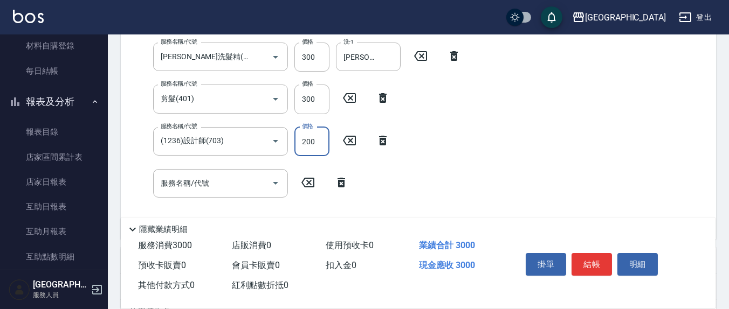
type input "200"
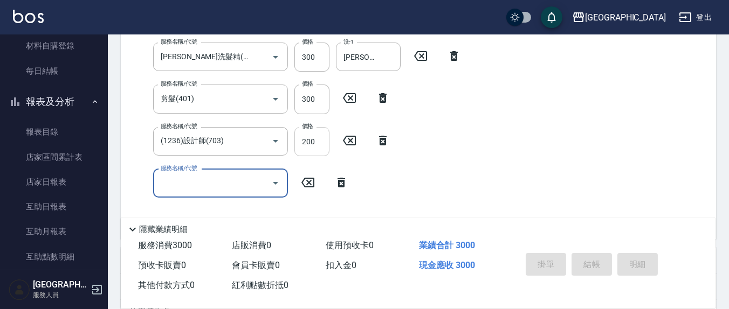
type input "[DATE] 16:59"
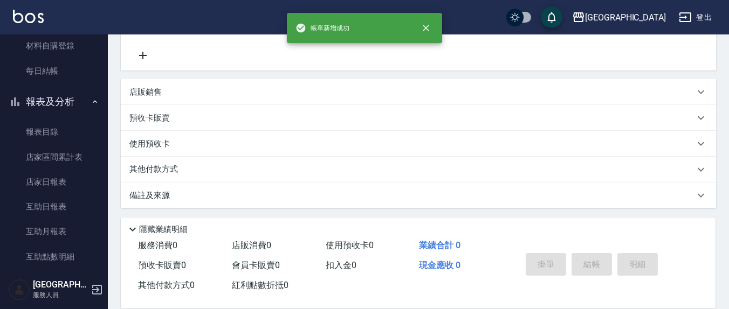
scroll to position [0, 0]
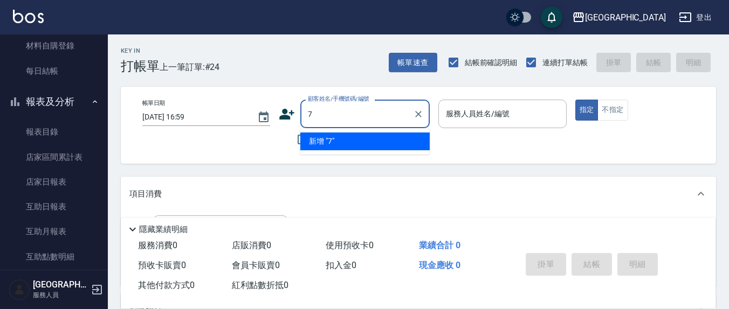
type input "7"
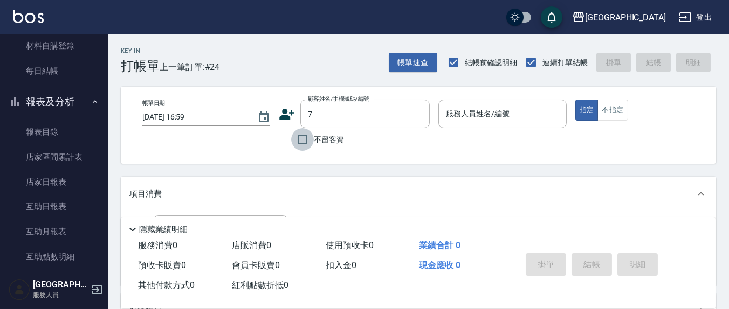
drag, startPoint x: 300, startPoint y: 138, endPoint x: 488, endPoint y: 117, distance: 188.7
click at [301, 138] on input "不留客資" at bounding box center [302, 139] width 23 height 23
checkbox input "true"
click at [488, 117] on input "服務人員姓名/編號" at bounding box center [502, 114] width 118 height 19
type input "[PERSON_NAME]/0939246785/"
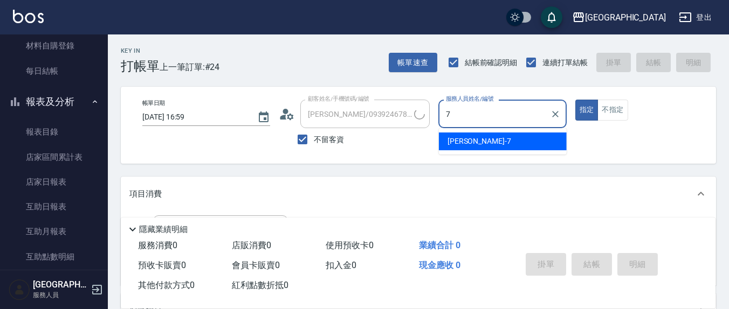
type input "7"
type input "[PERSON_NAME]/0900296164/"
type input "[PERSON_NAME]7"
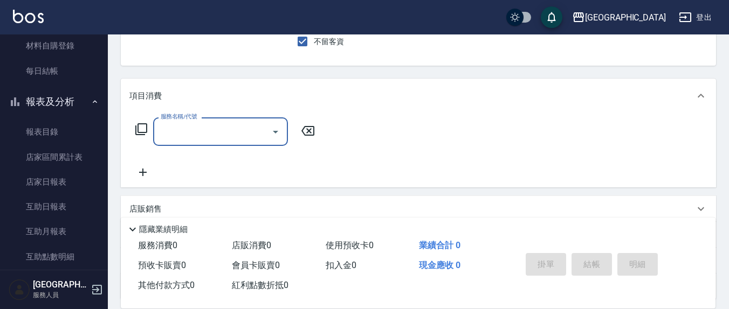
scroll to position [112, 0]
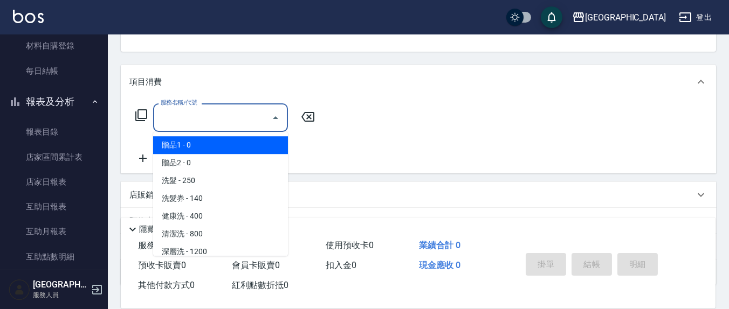
click at [234, 119] on input "服務名稱/代號" at bounding box center [212, 117] width 109 height 19
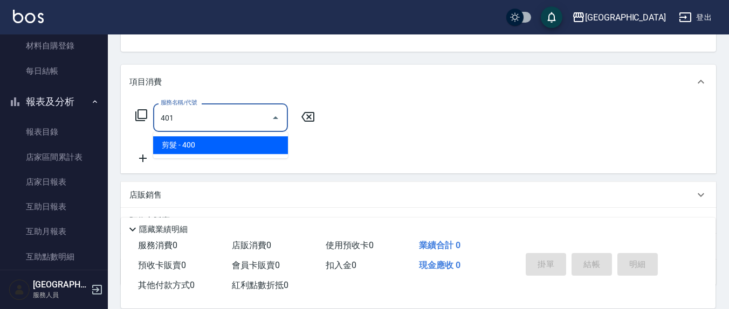
type input "剪髮(401)"
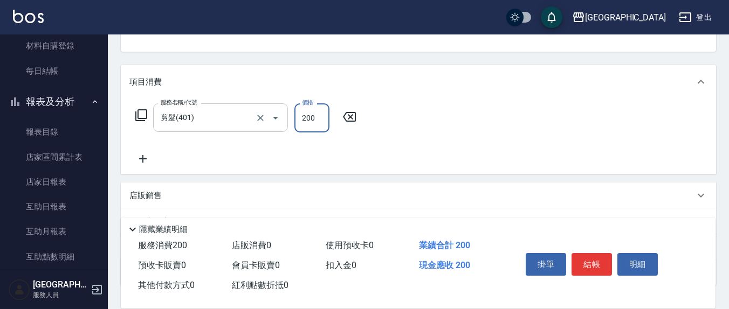
type input "200"
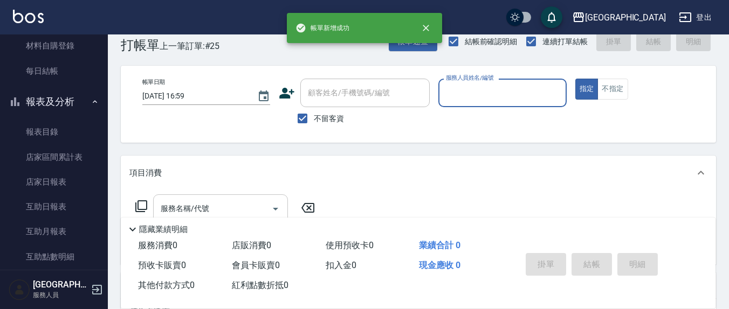
scroll to position [0, 0]
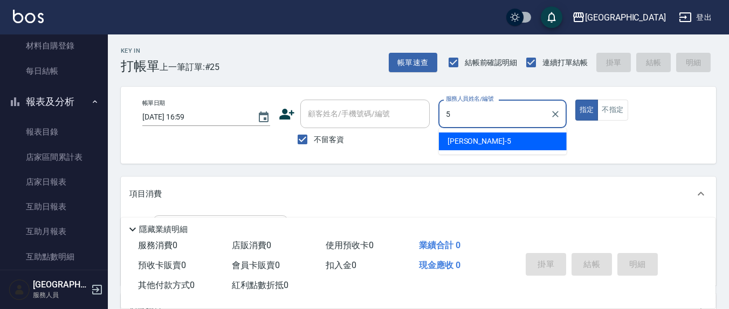
type input "[PERSON_NAME]5"
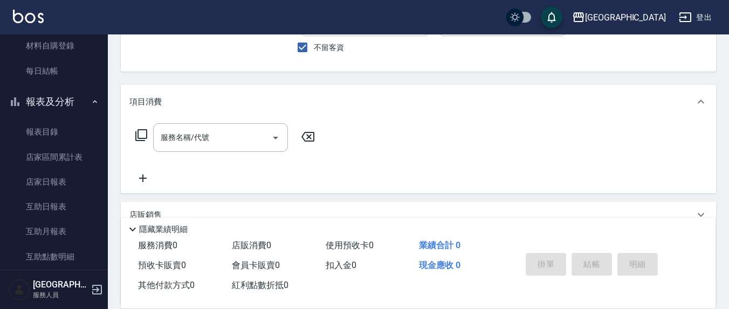
scroll to position [112, 0]
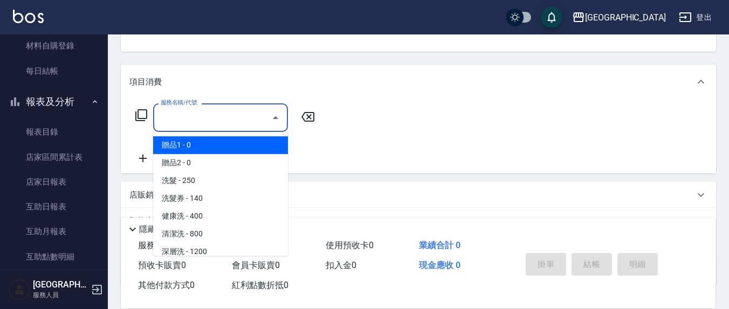
click at [216, 123] on input "服務名稱/代號" at bounding box center [212, 117] width 109 height 19
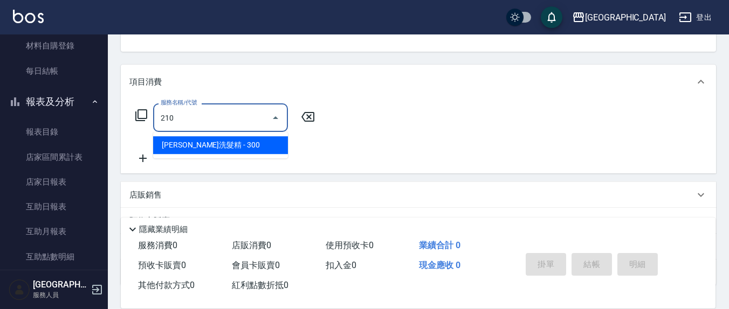
type input "[PERSON_NAME]洗髮精(210)"
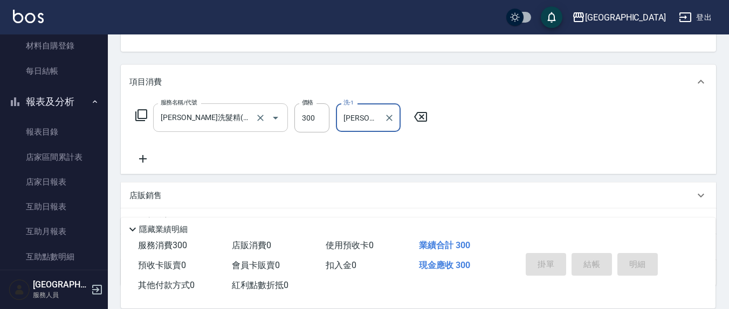
type input "[PERSON_NAME]-22"
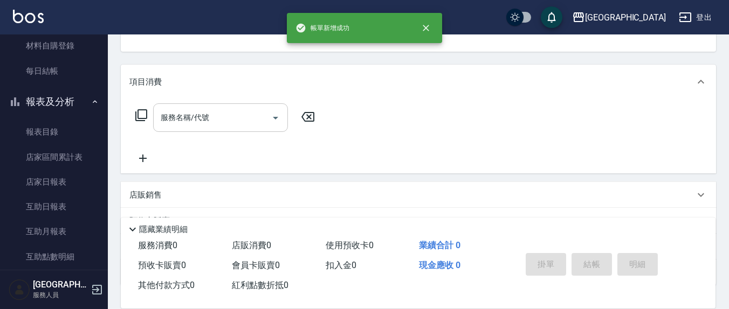
scroll to position [0, 0]
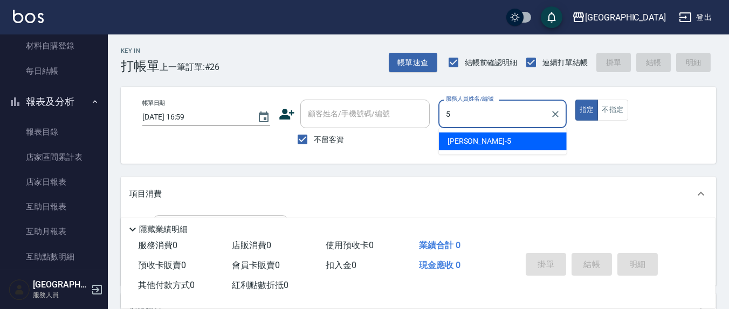
type input "[PERSON_NAME]5"
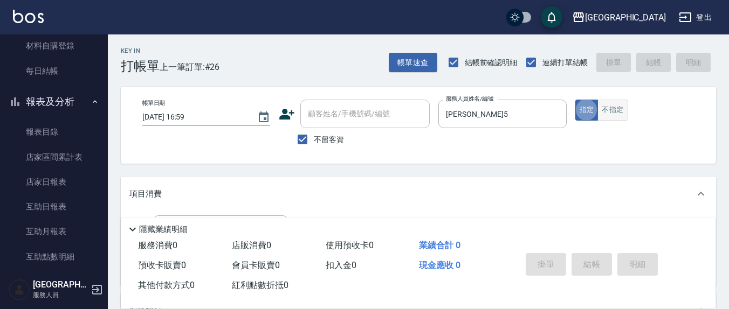
click at [617, 105] on button "不指定" at bounding box center [612, 110] width 30 height 21
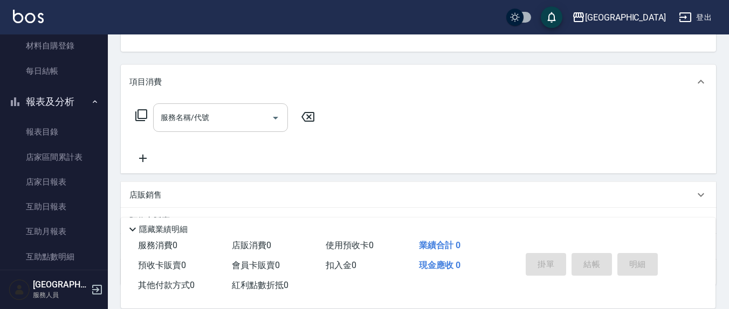
click at [241, 118] on input "服務名稱/代號" at bounding box center [212, 117] width 109 height 19
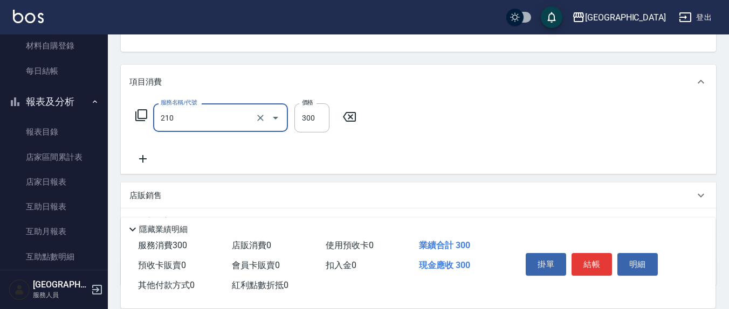
type input "[PERSON_NAME]洗髮精(210)"
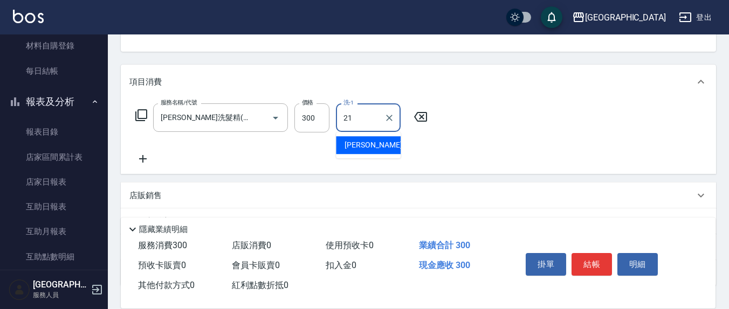
type input "[PERSON_NAME]-21"
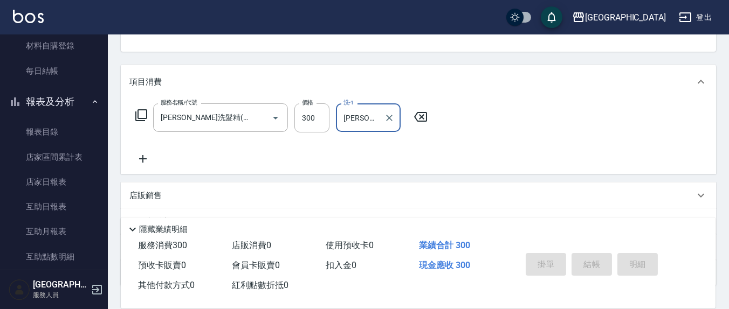
type input "[DATE] 17:00"
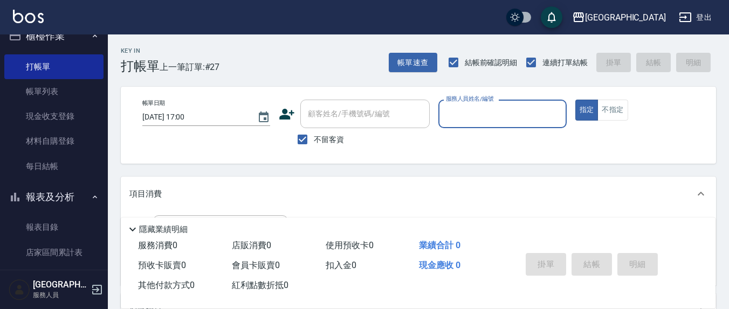
scroll to position [0, 0]
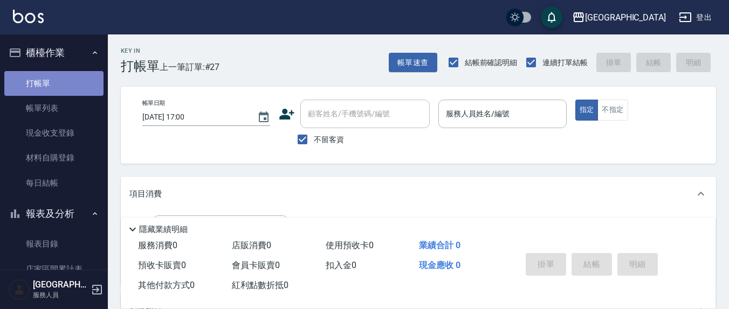
click at [58, 94] on link "打帳單" at bounding box center [53, 83] width 99 height 25
